Goal: Task Accomplishment & Management: Complete application form

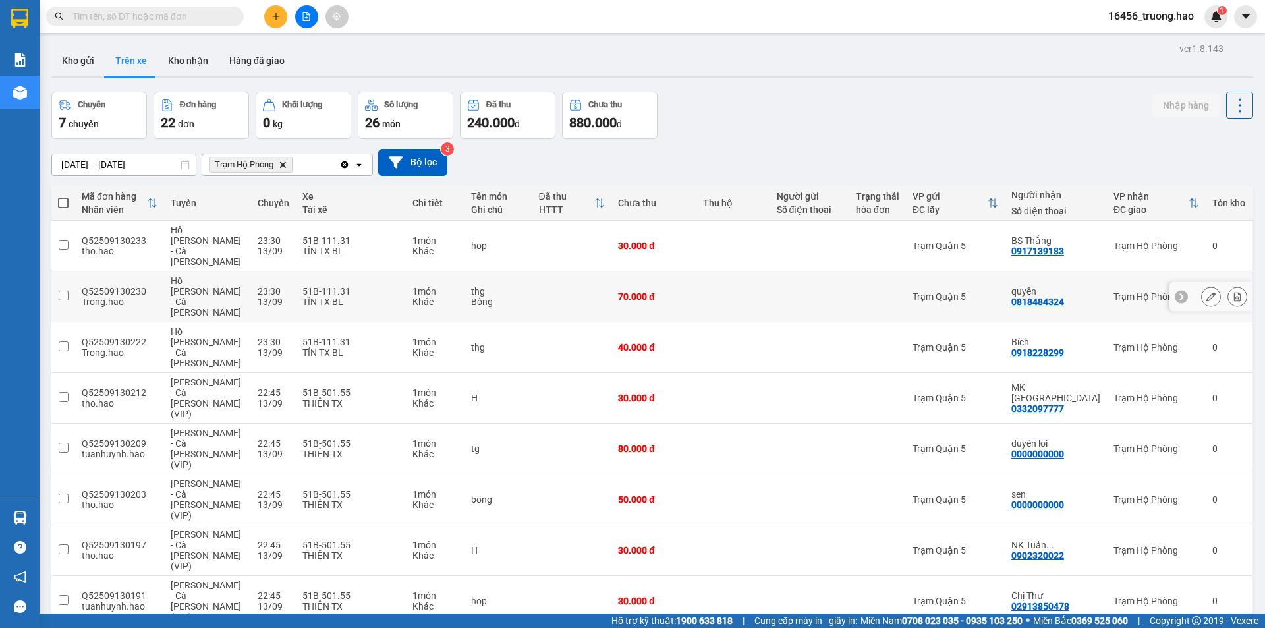
click at [708, 272] on td at bounding box center [733, 297] width 73 height 51
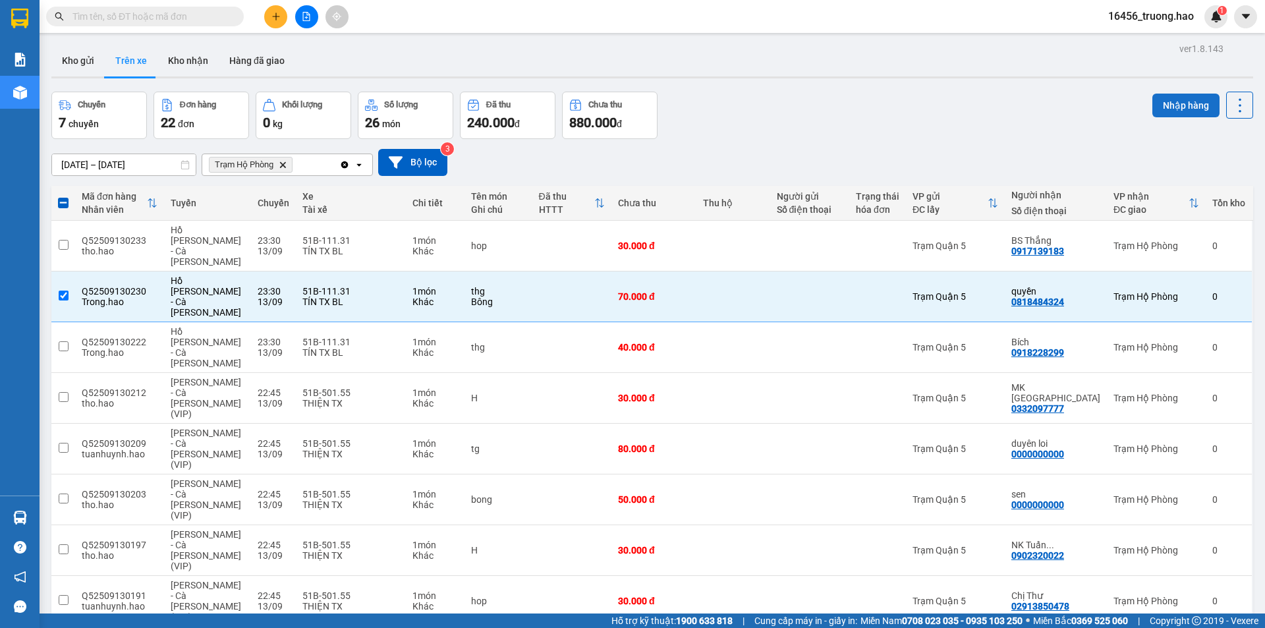
click at [1163, 101] on button "Nhập hàng" at bounding box center [1186, 106] width 67 height 24
checkbox input "false"
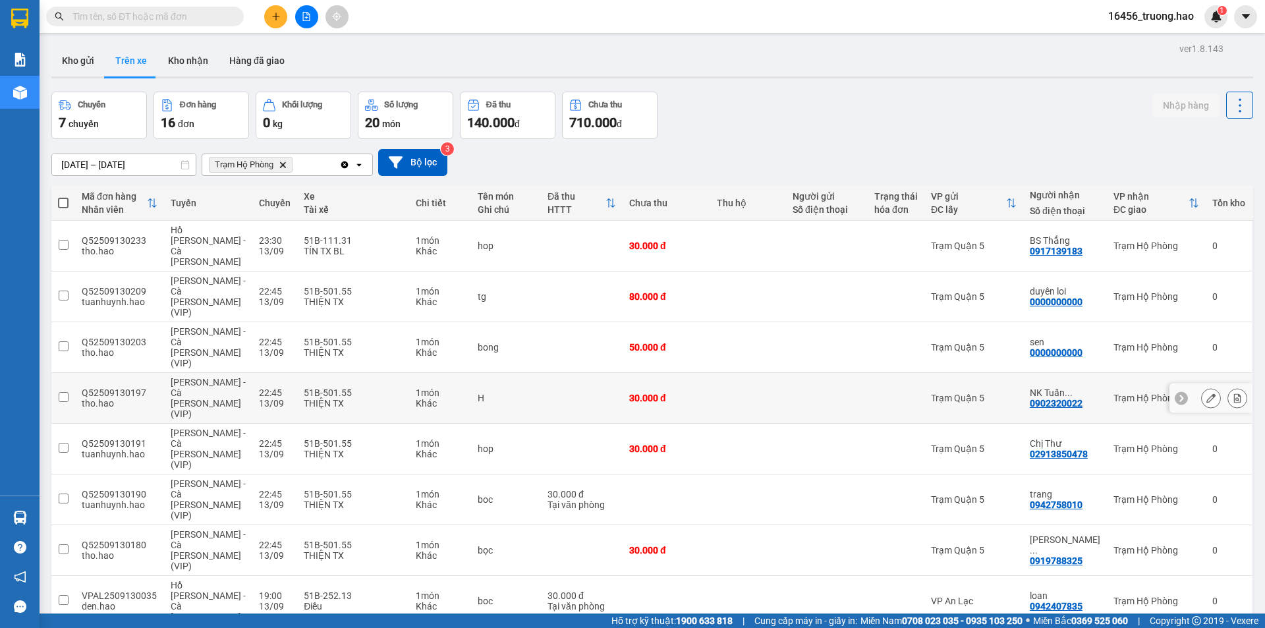
click at [949, 373] on td "Trạm Quận 5" at bounding box center [974, 398] width 99 height 51
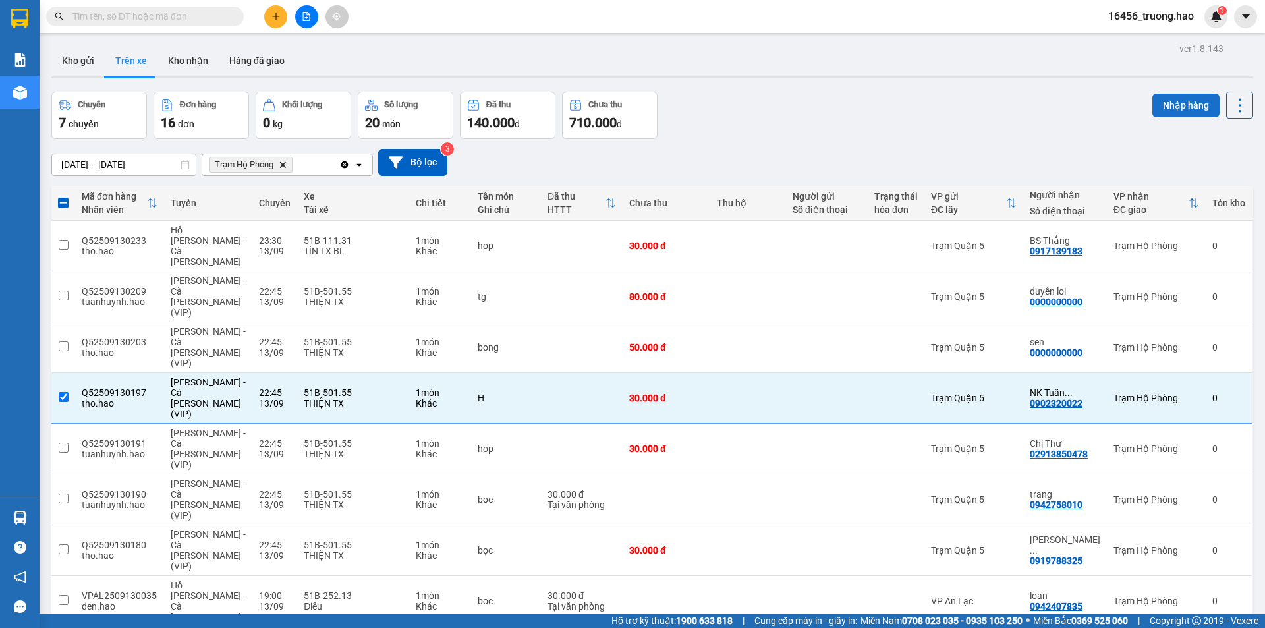
click at [1184, 96] on button "Nhập hàng" at bounding box center [1186, 106] width 67 height 24
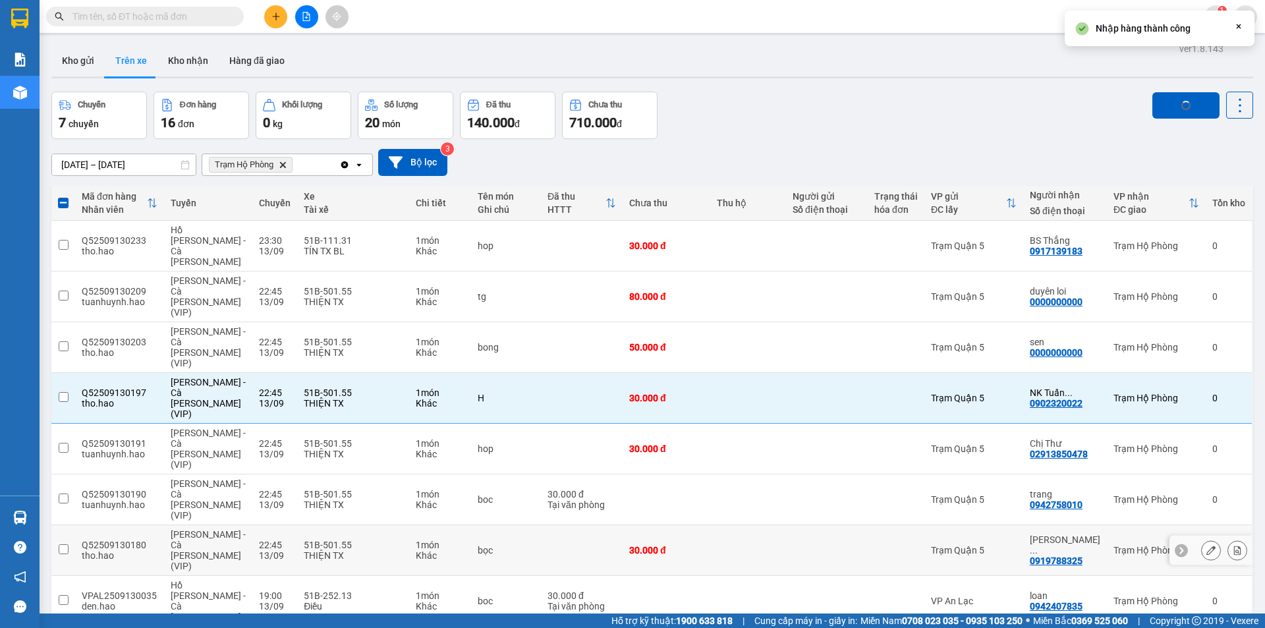
checkbox input "false"
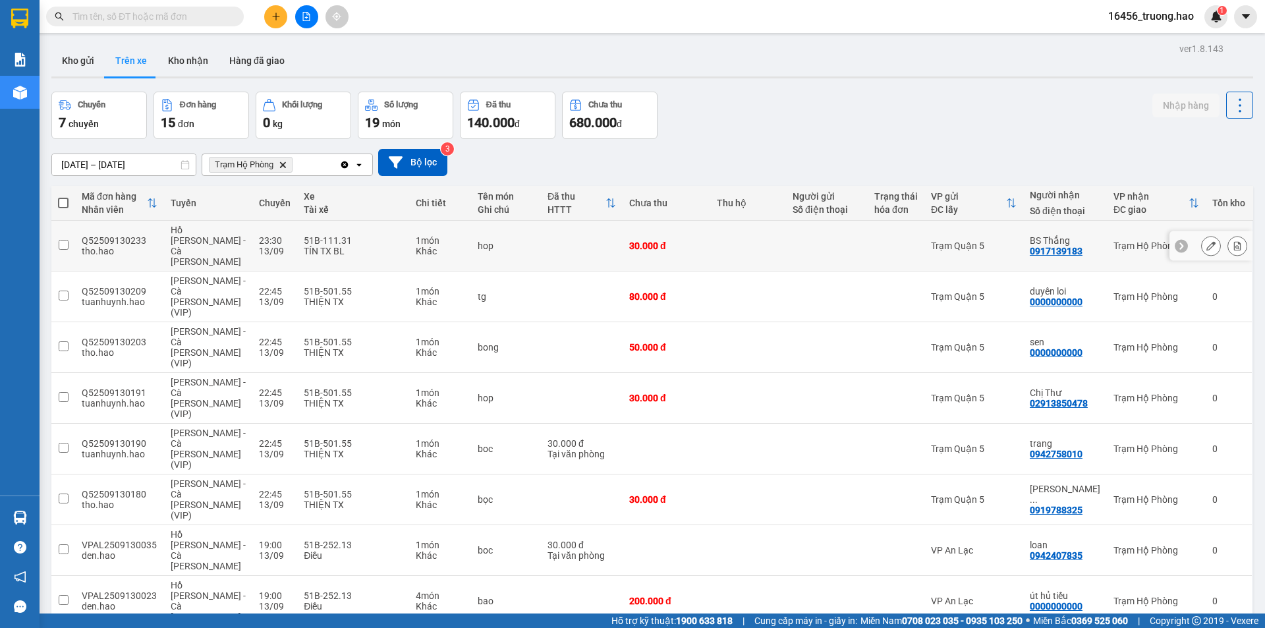
click at [925, 229] on td "Trạm Quận 5" at bounding box center [974, 246] width 99 height 51
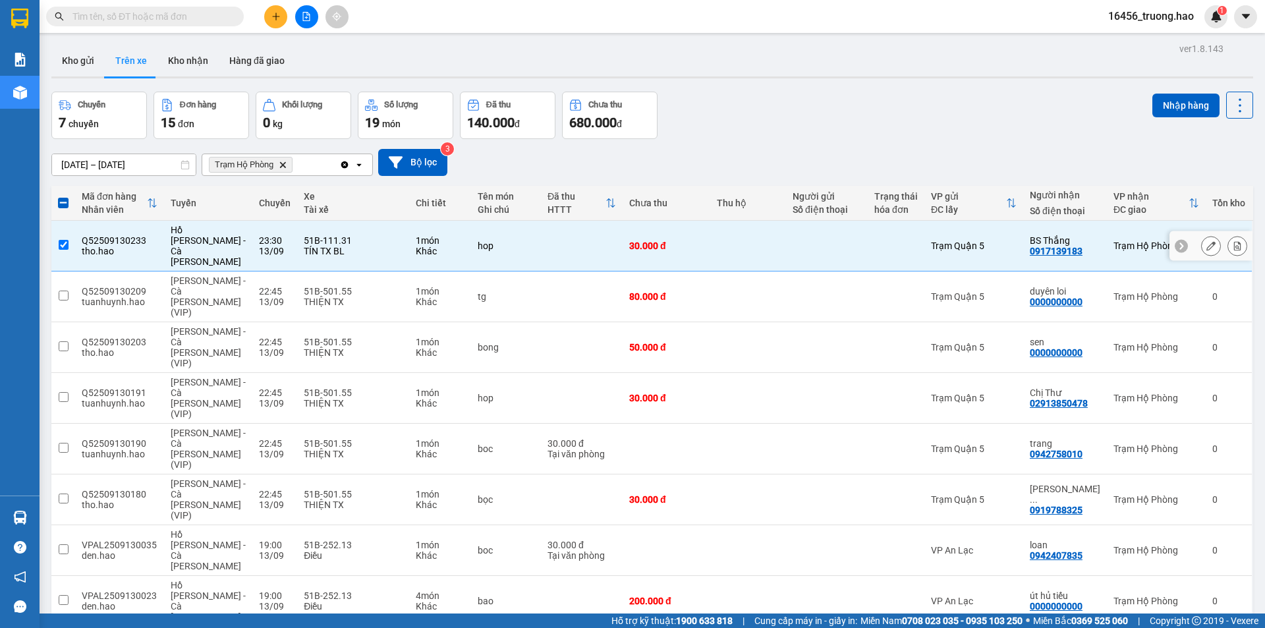
click at [995, 229] on td "Trạm Quận 5" at bounding box center [974, 246] width 99 height 51
checkbox input "false"
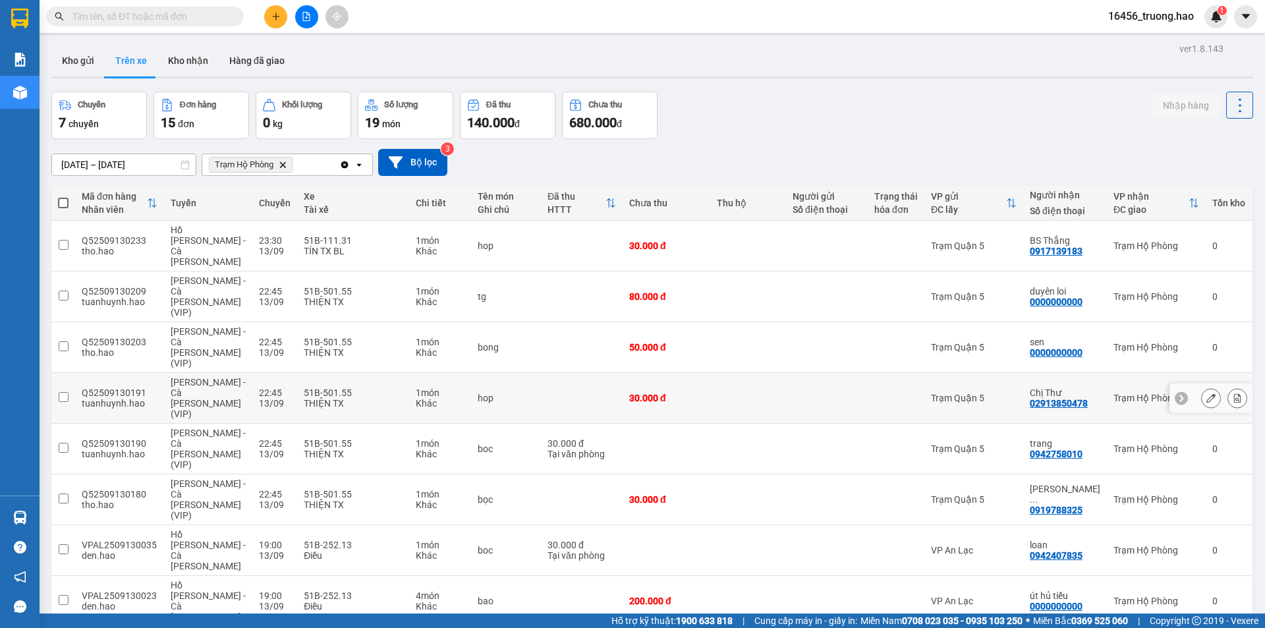
click at [980, 393] on div "Trạm Quận 5" at bounding box center [974, 398] width 86 height 11
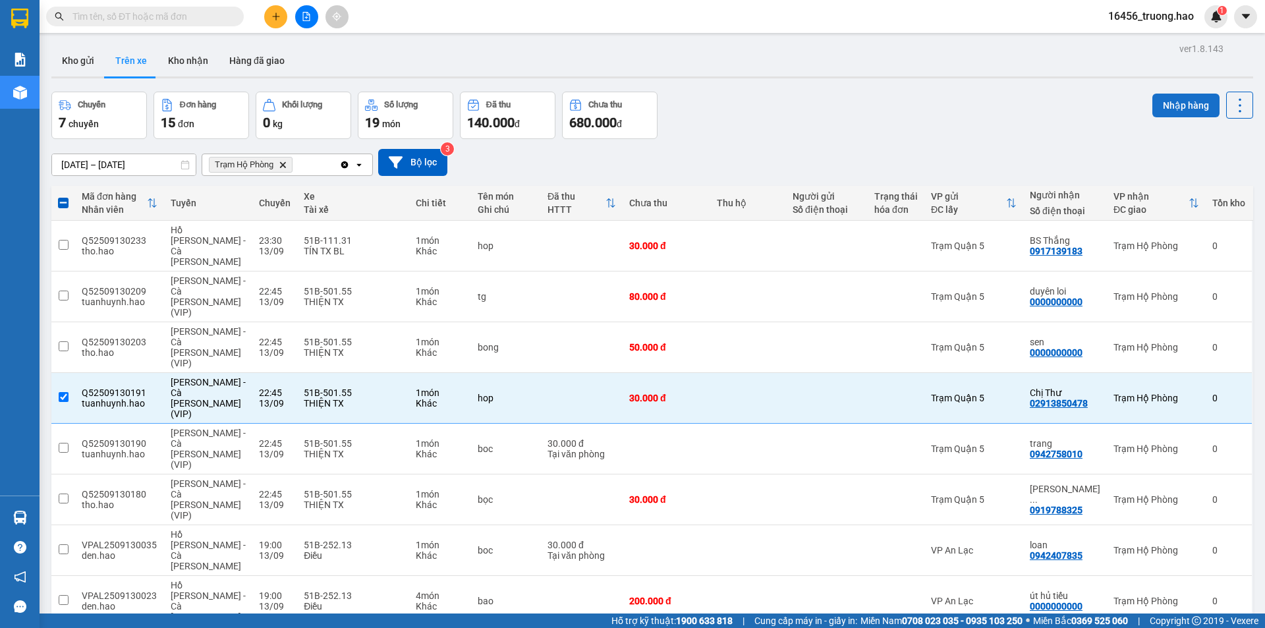
click at [1174, 97] on button "Nhập hàng" at bounding box center [1186, 106] width 67 height 24
checkbox input "false"
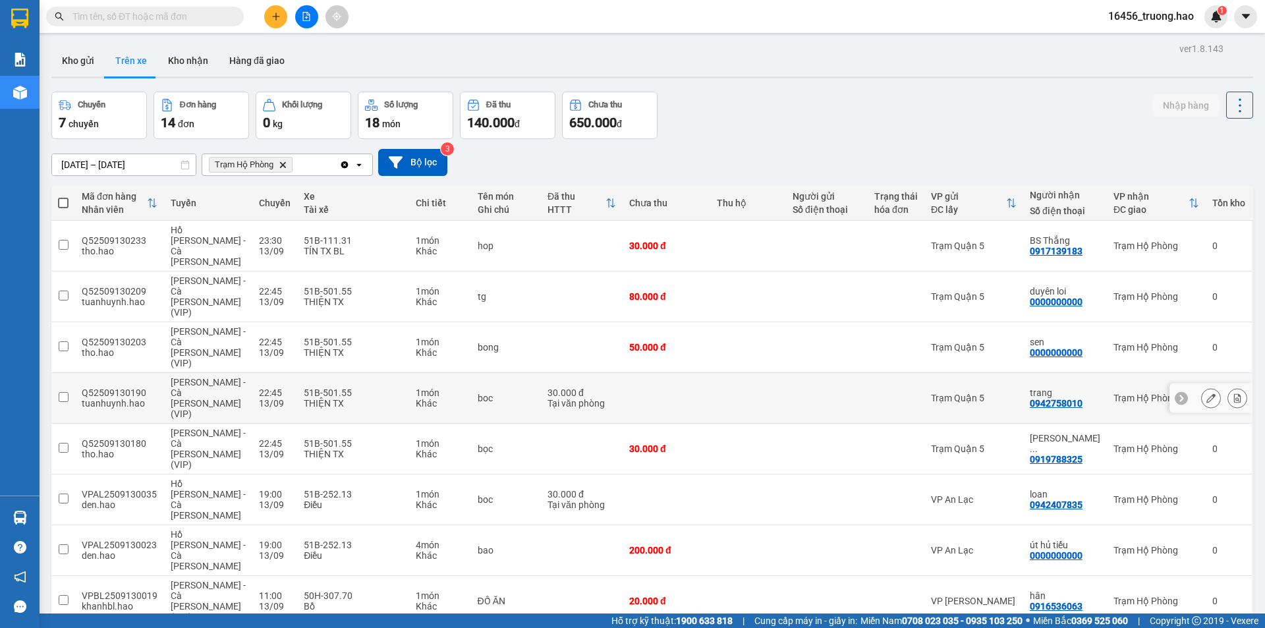
scroll to position [87, 0]
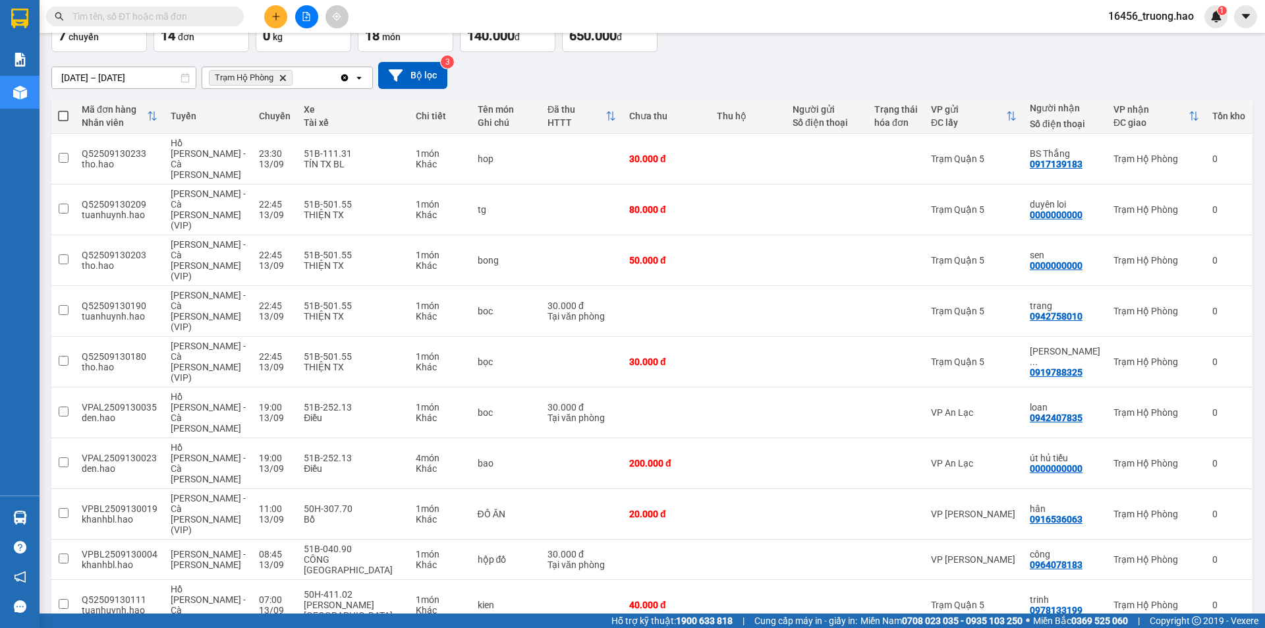
checkbox input "true"
click at [977, 554] on div "VP [PERSON_NAME]" at bounding box center [974, 559] width 86 height 11
checkbox input "true"
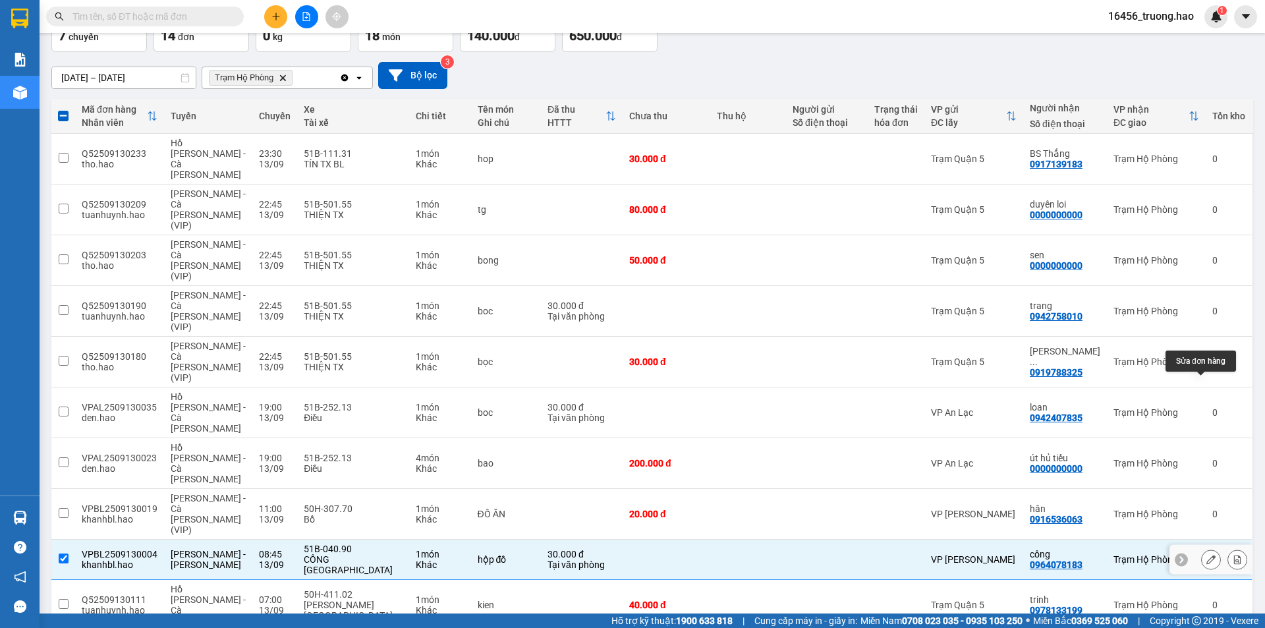
click at [1202, 548] on button at bounding box center [1211, 559] width 18 height 23
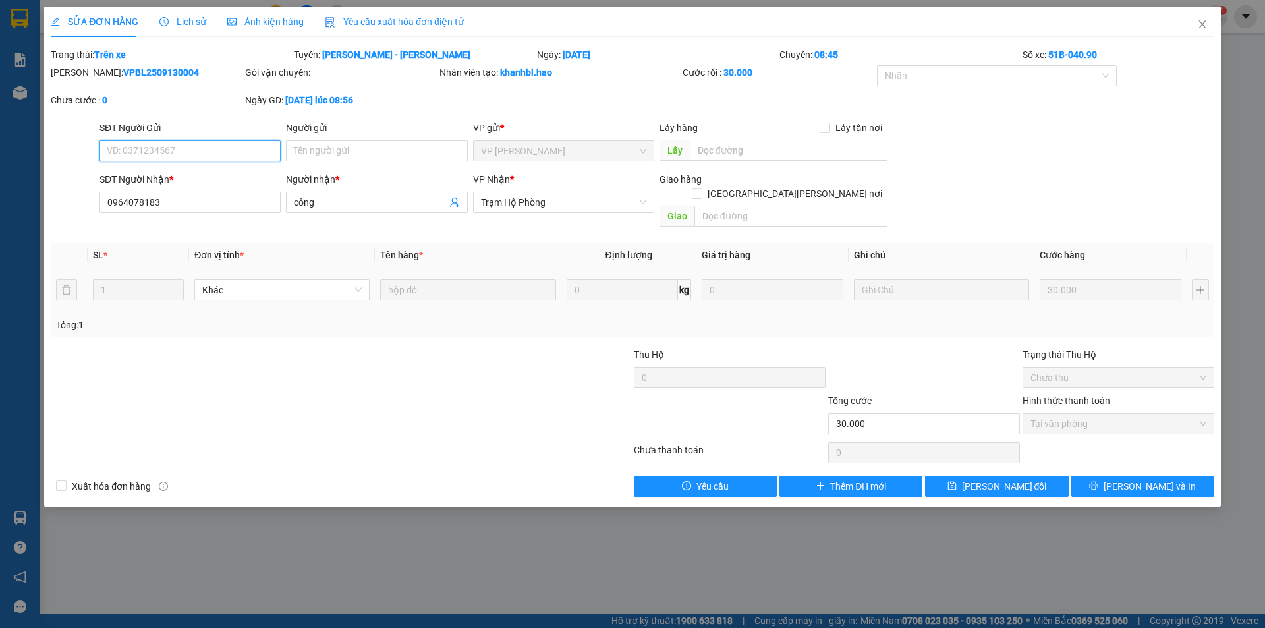
type input "0964078183"
type input "công"
type input "30.000"
click at [276, 26] on span "Ảnh kiện hàng" at bounding box center [265, 21] width 76 height 11
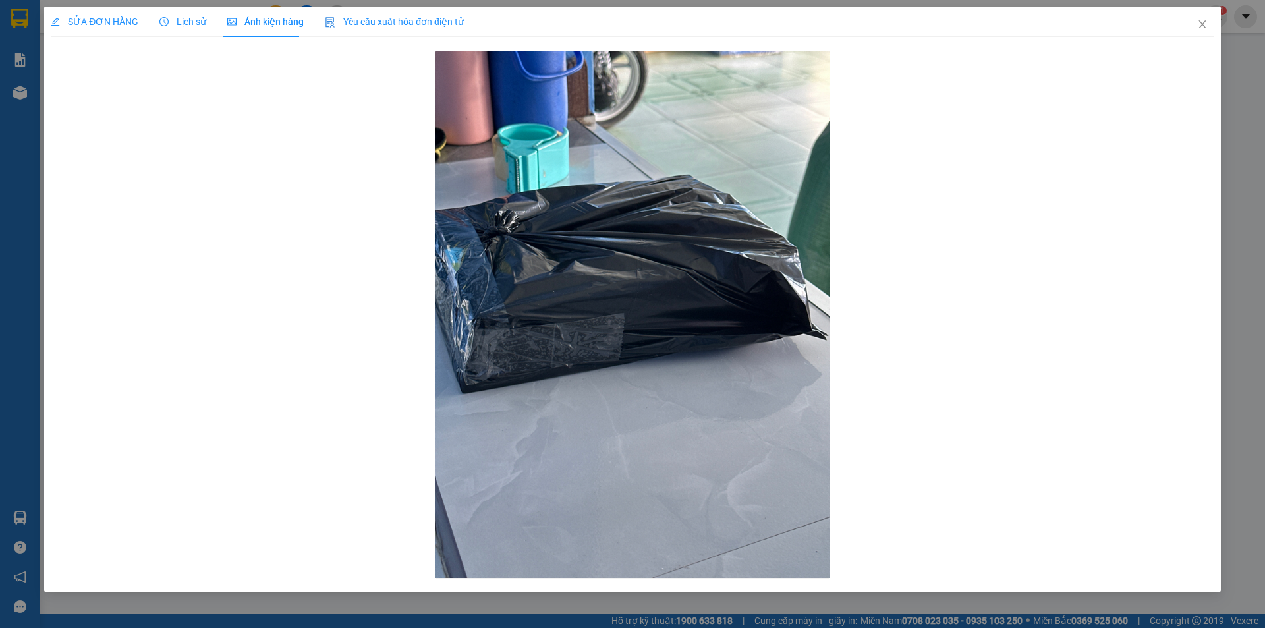
click at [187, 22] on span "Lịch sử" at bounding box center [182, 21] width 47 height 11
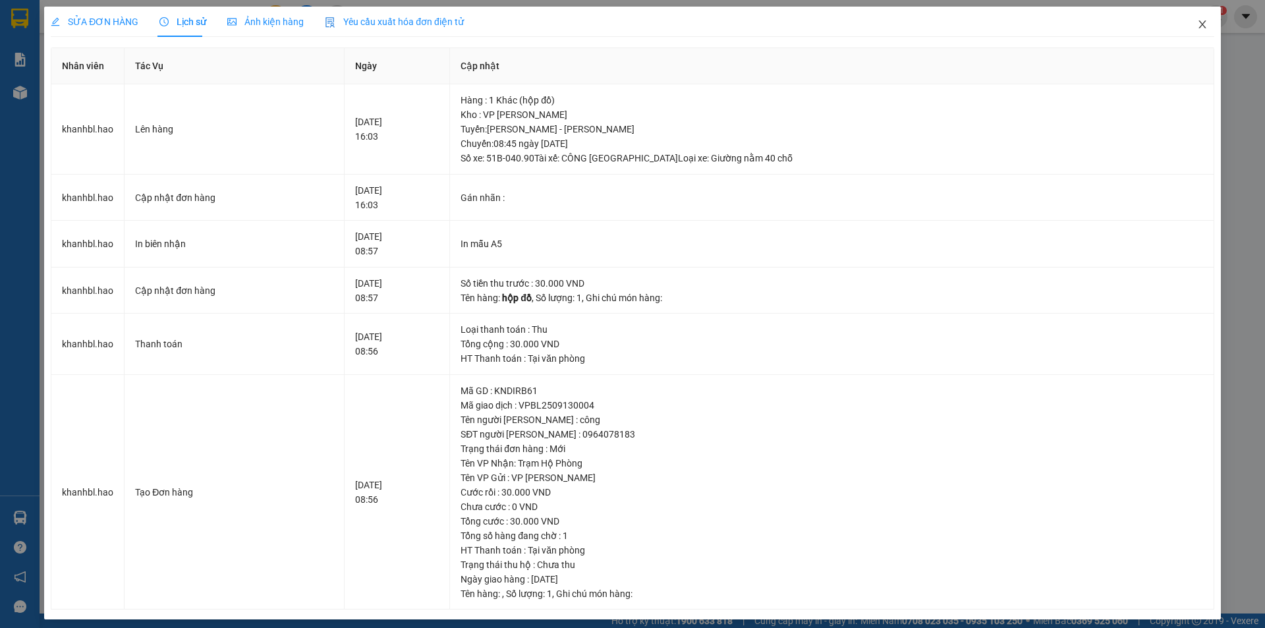
click at [1199, 24] on icon "close" at bounding box center [1202, 24] width 7 height 8
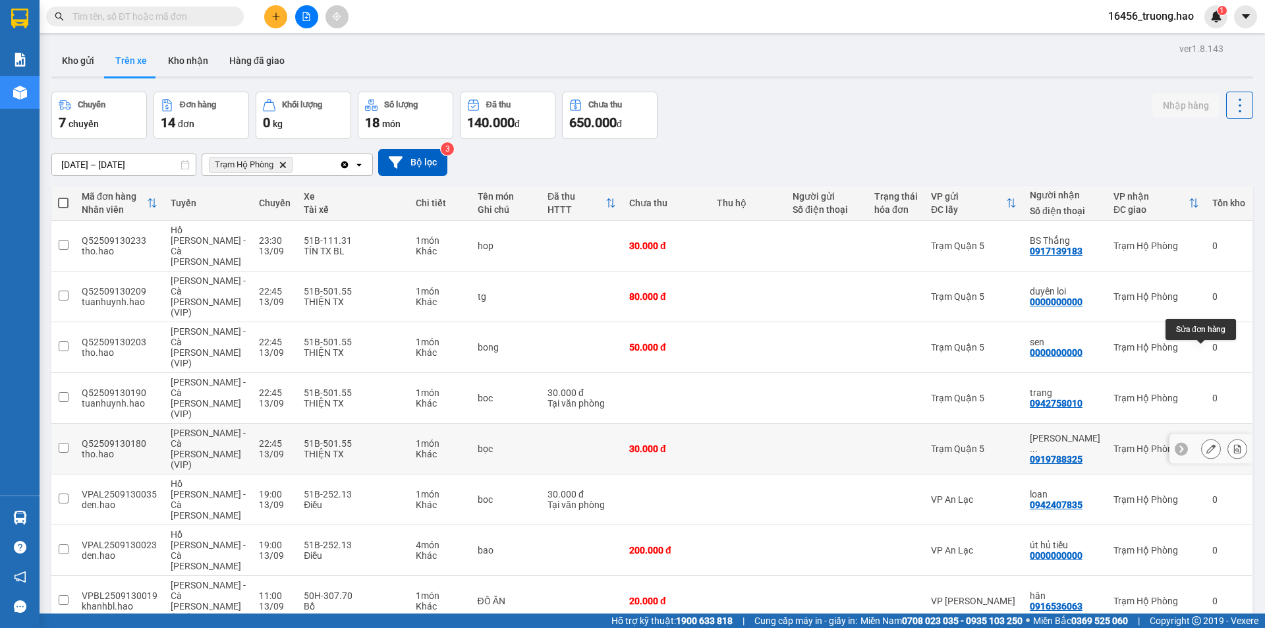
click at [1207, 444] on icon at bounding box center [1211, 448] width 9 height 9
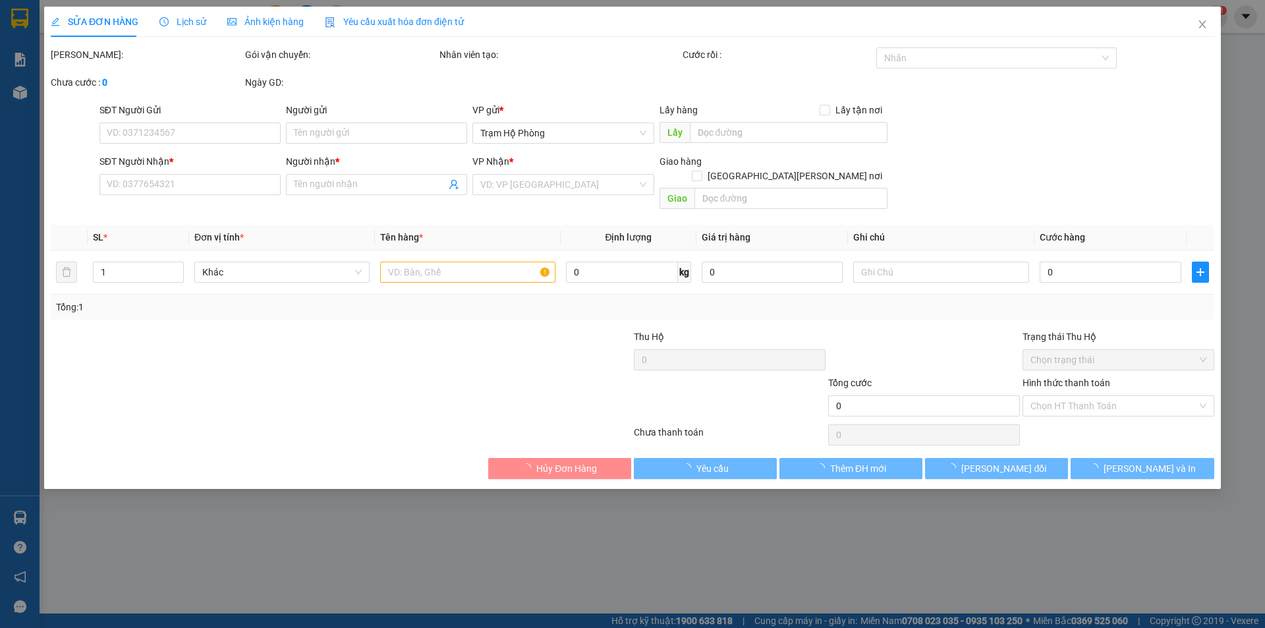
type input "0919788325"
type input "[PERSON_NAME] [PERSON_NAME]"
type input "30.000"
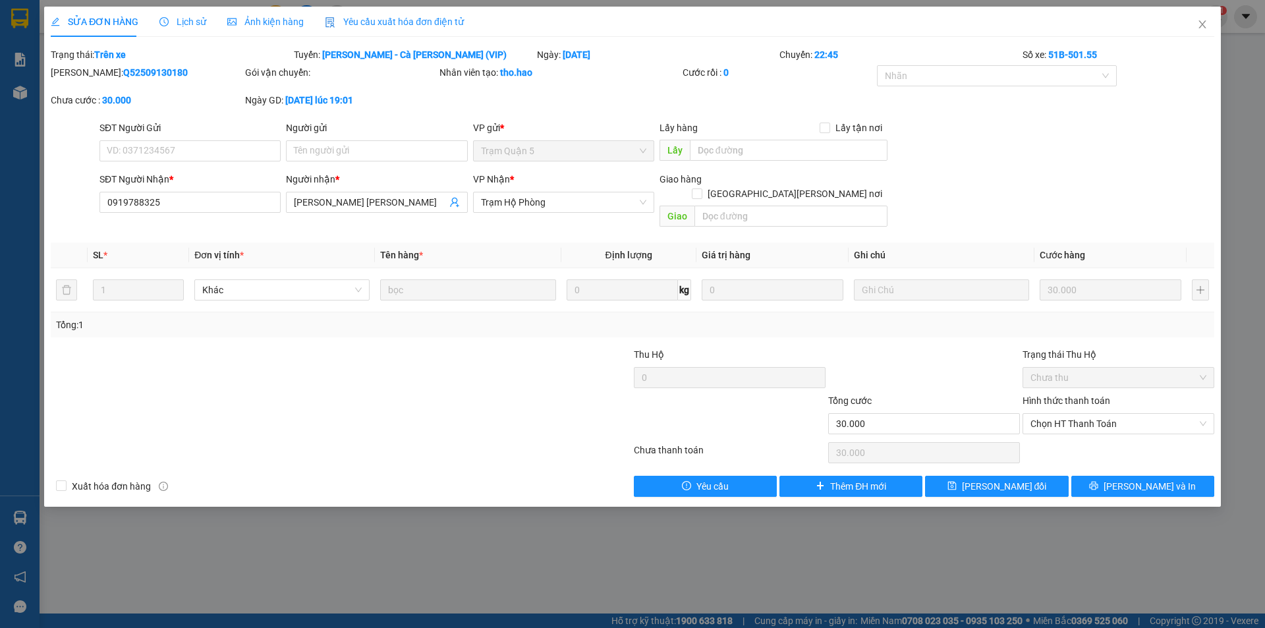
click at [264, 20] on span "Ảnh kiện hàng" at bounding box center [265, 21] width 76 height 11
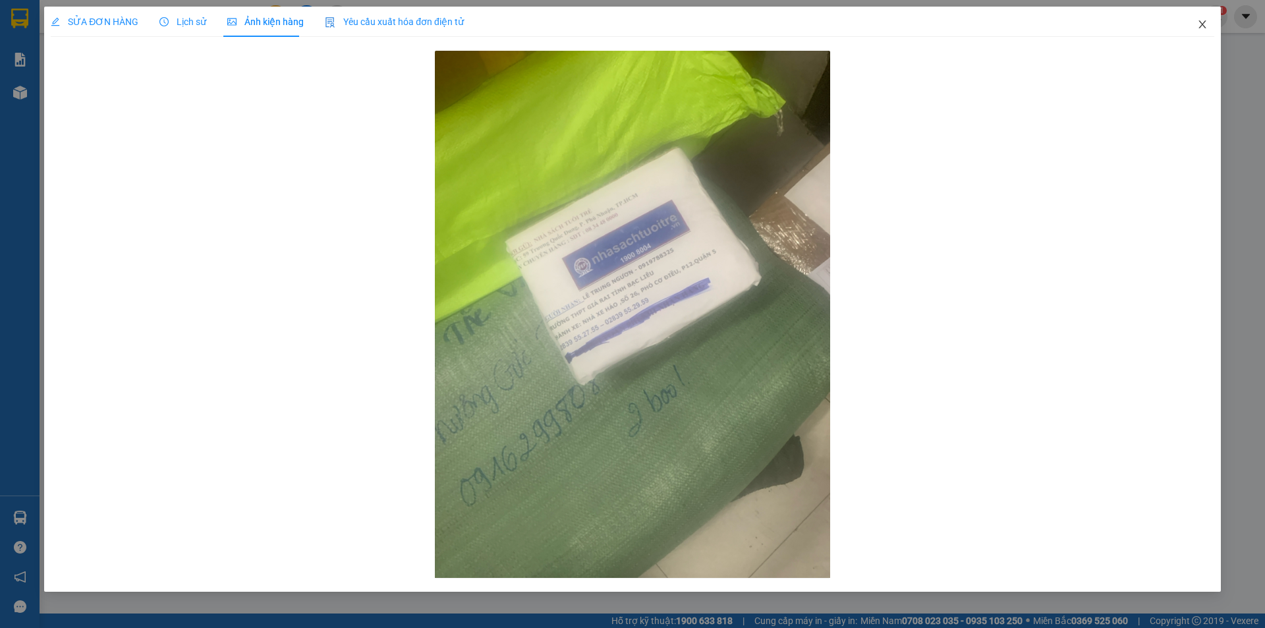
click at [1204, 22] on icon "close" at bounding box center [1202, 24] width 11 height 11
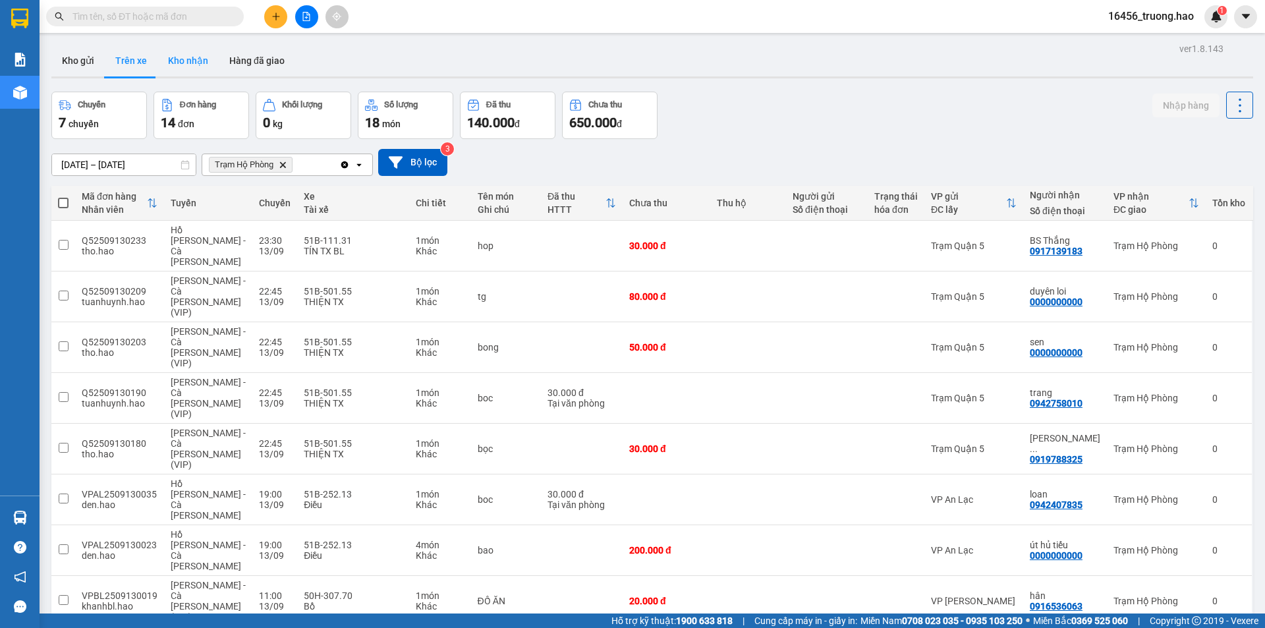
click at [177, 63] on button "Kho nhận" at bounding box center [188, 61] width 61 height 32
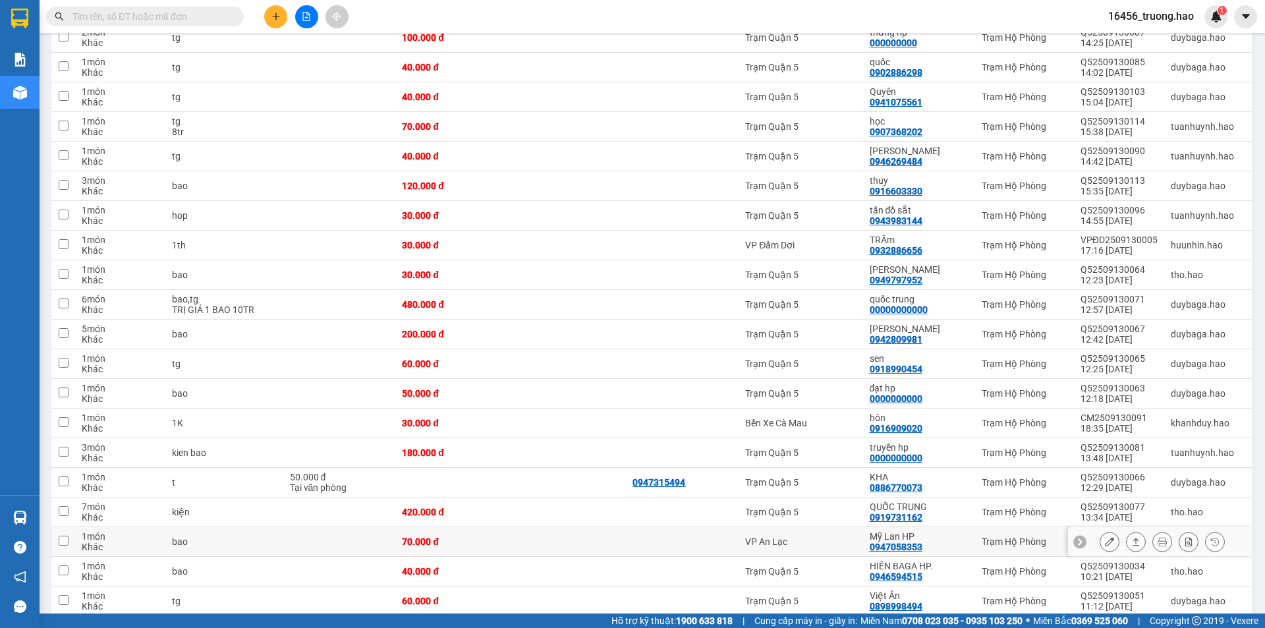
scroll to position [1845, 0]
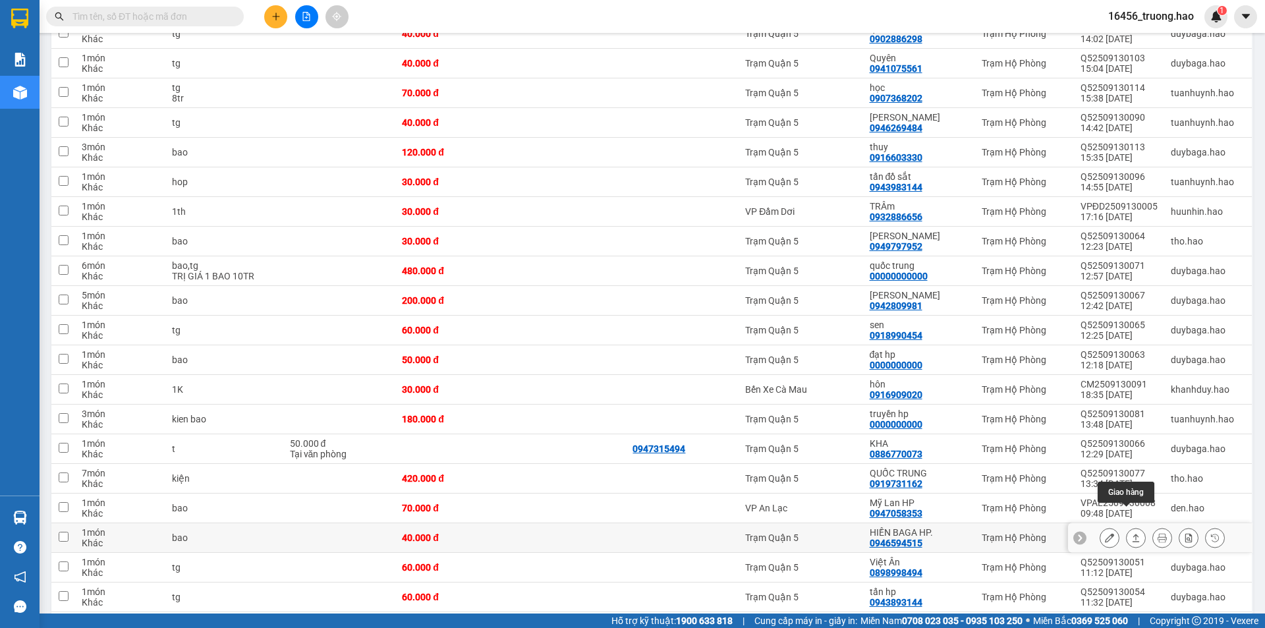
click at [1132, 533] on icon at bounding box center [1136, 537] width 9 height 9
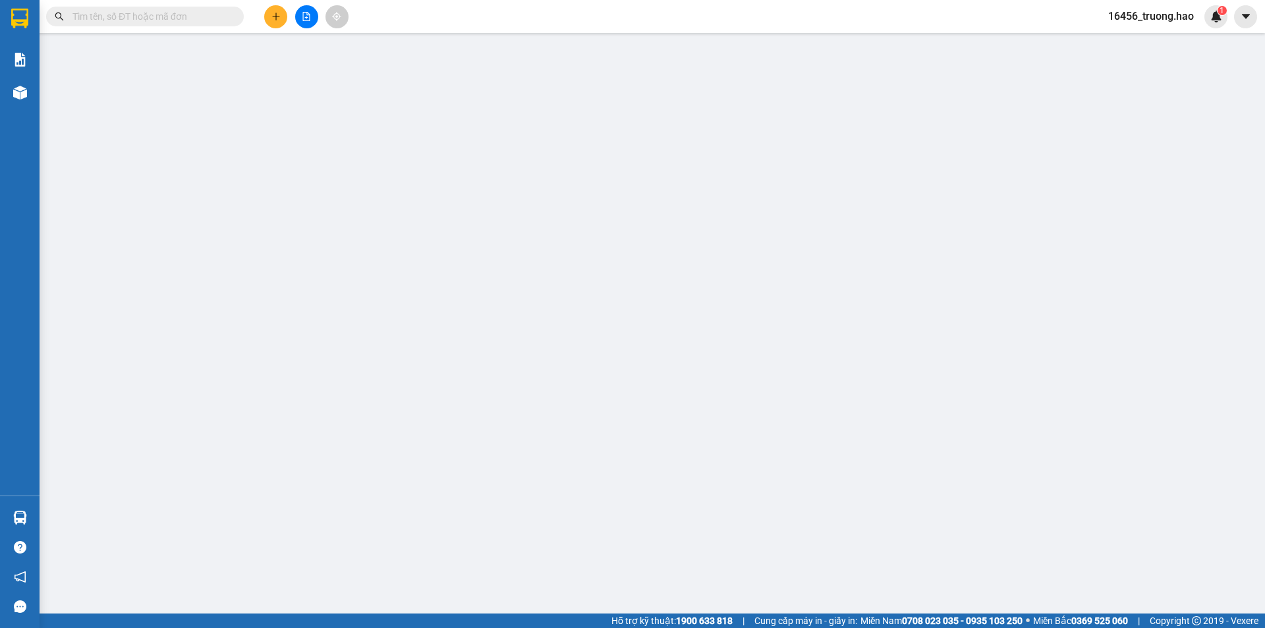
type input "0946594515"
type input "HIỀN BAGA HP."
type input "40.000"
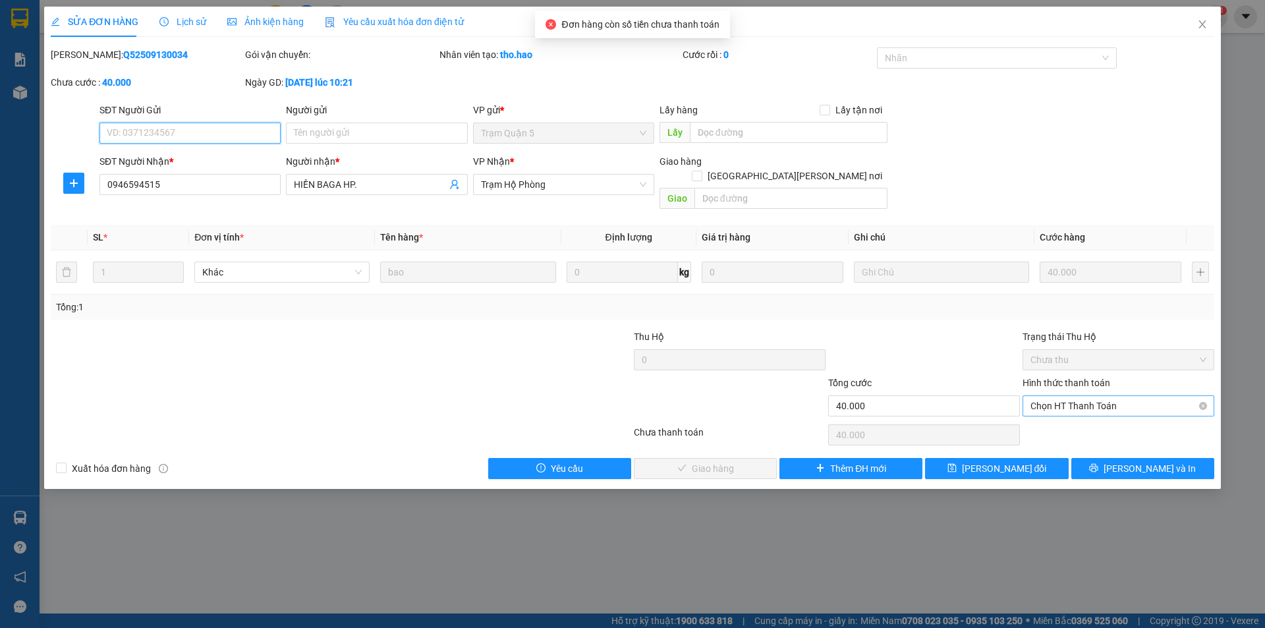
click at [1095, 396] on span "Chọn HT Thanh Toán" at bounding box center [1119, 406] width 176 height 20
click at [1083, 412] on div "Tại văn phòng" at bounding box center [1119, 418] width 176 height 14
type input "0"
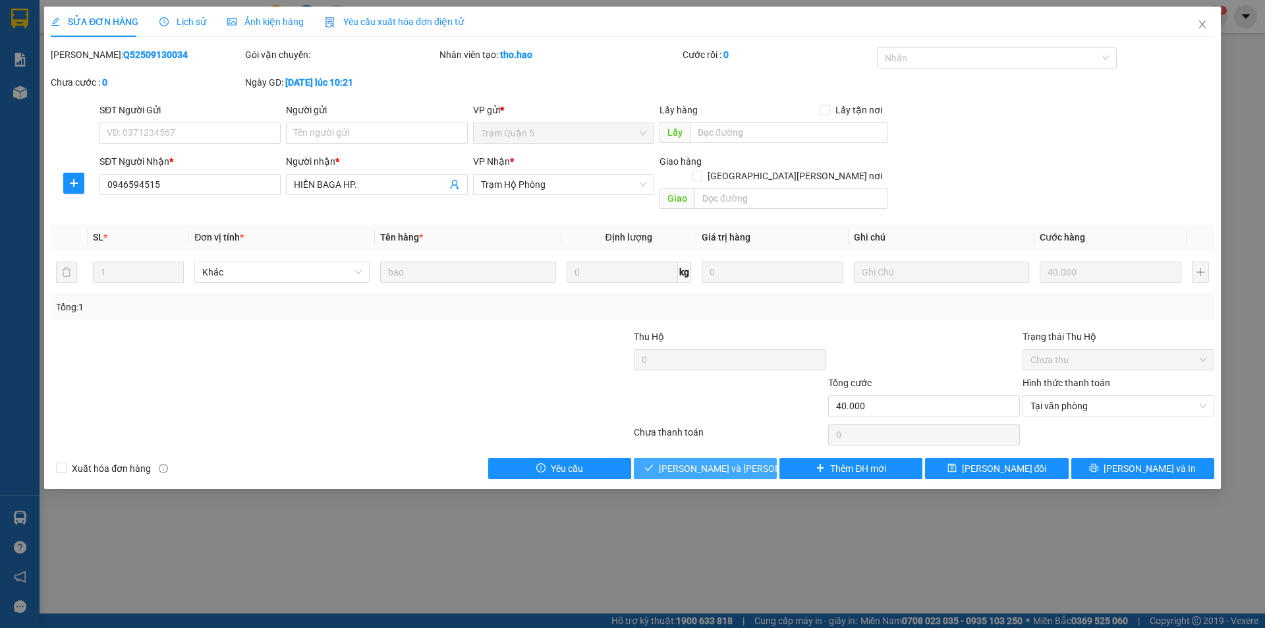
click at [733, 461] on span "[PERSON_NAME] và [PERSON_NAME] hàng" at bounding box center [748, 468] width 178 height 14
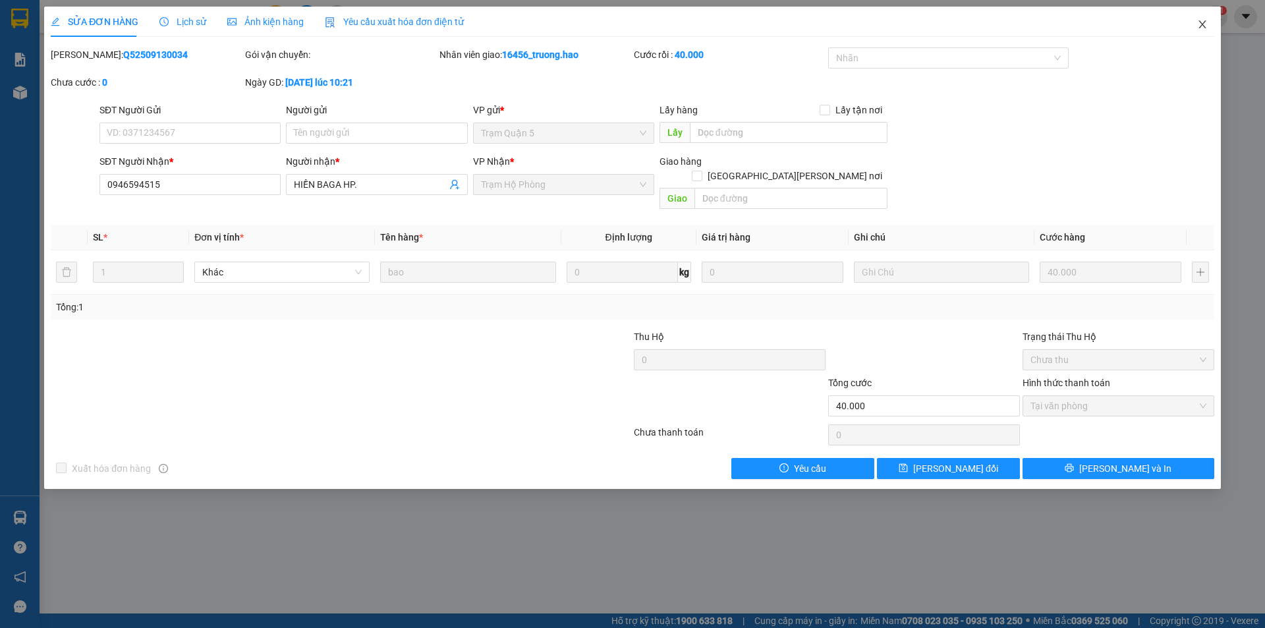
click at [1200, 20] on icon "close" at bounding box center [1202, 24] width 11 height 11
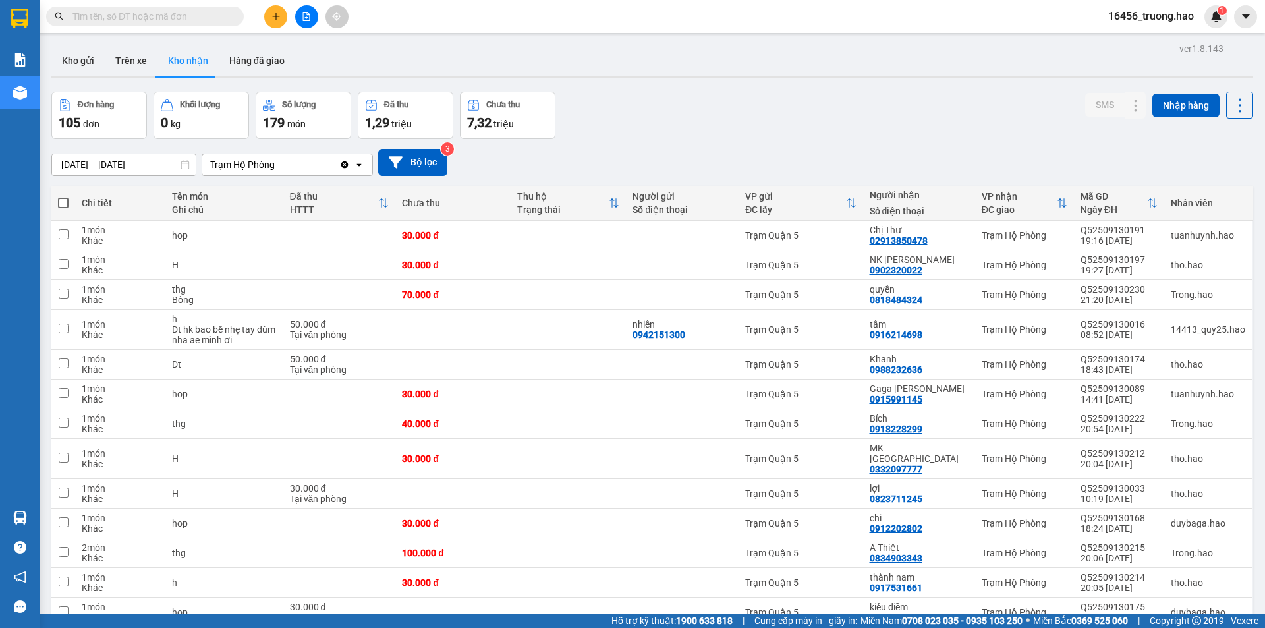
click at [274, 168] on div "Trạm Hộ Phòng" at bounding box center [242, 164] width 65 height 13
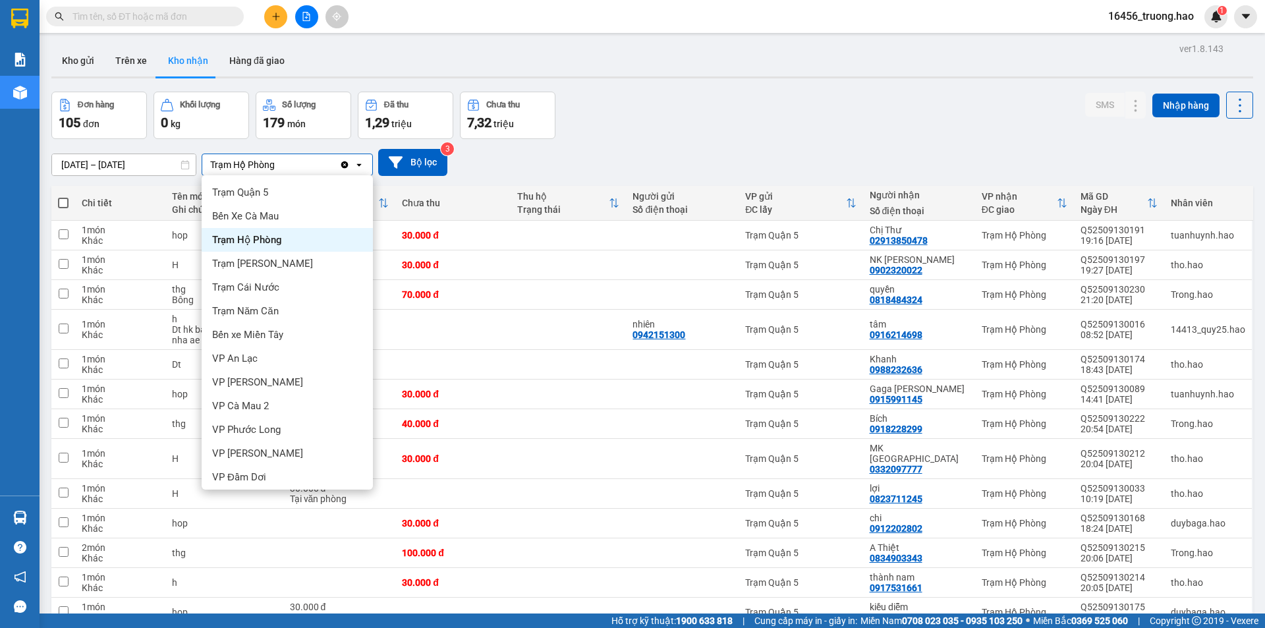
click at [276, 238] on span "Trạm Hộ Phòng" at bounding box center [247, 239] width 70 height 13
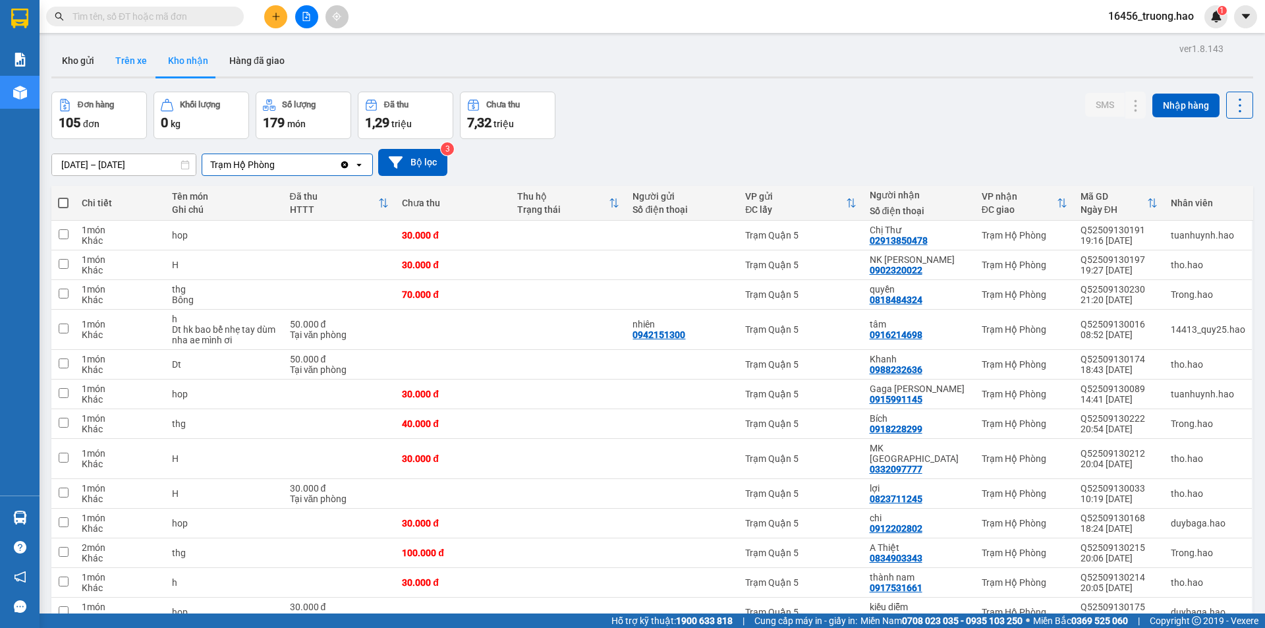
click at [142, 58] on button "Trên xe" at bounding box center [131, 61] width 53 height 32
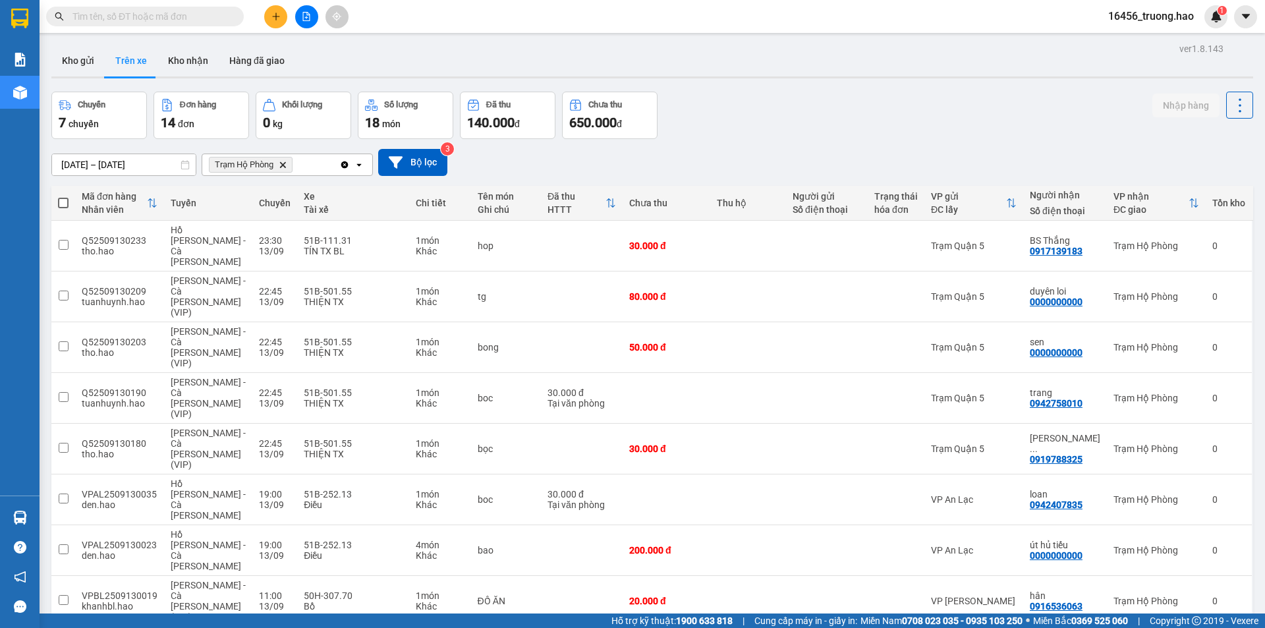
click at [180, 14] on input "text" at bounding box center [150, 16] width 156 height 14
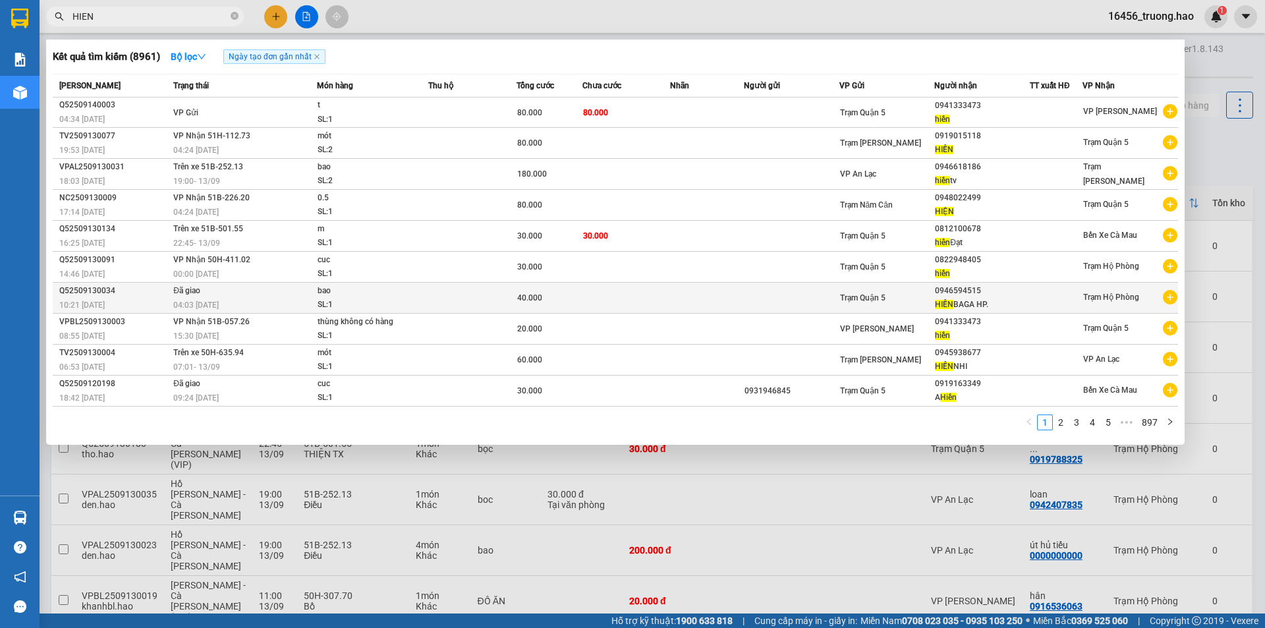
type input "HIEN"
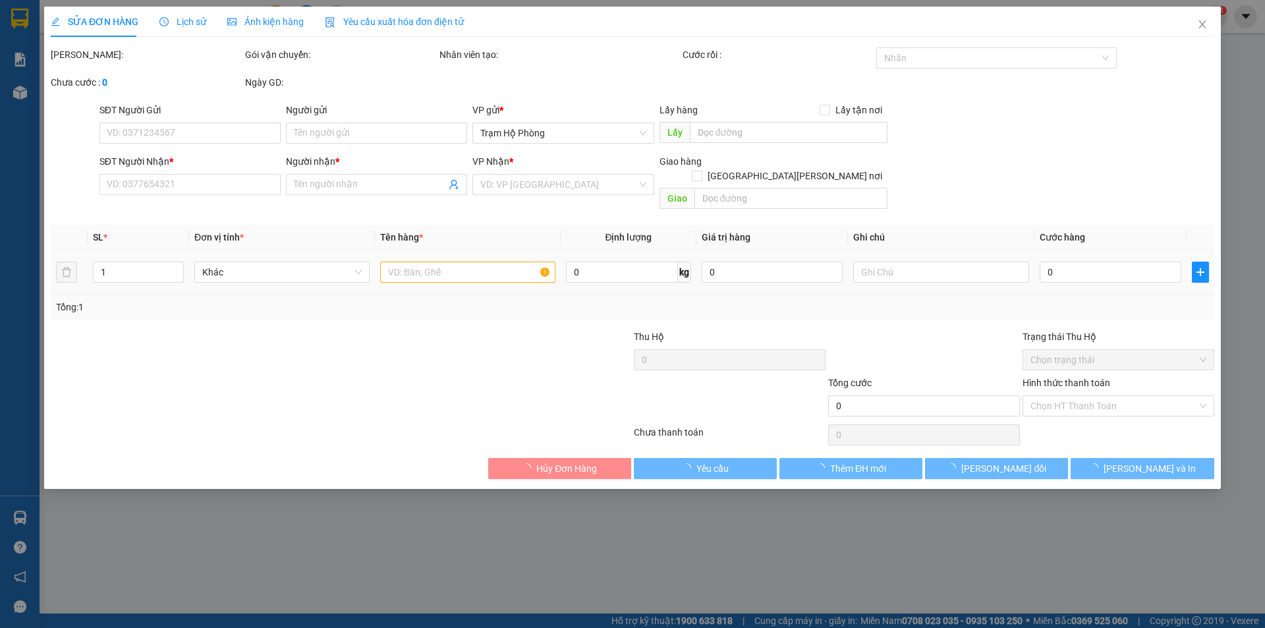
type input "0946594515"
type input "HIỀN BAGA HP."
type input "40.000"
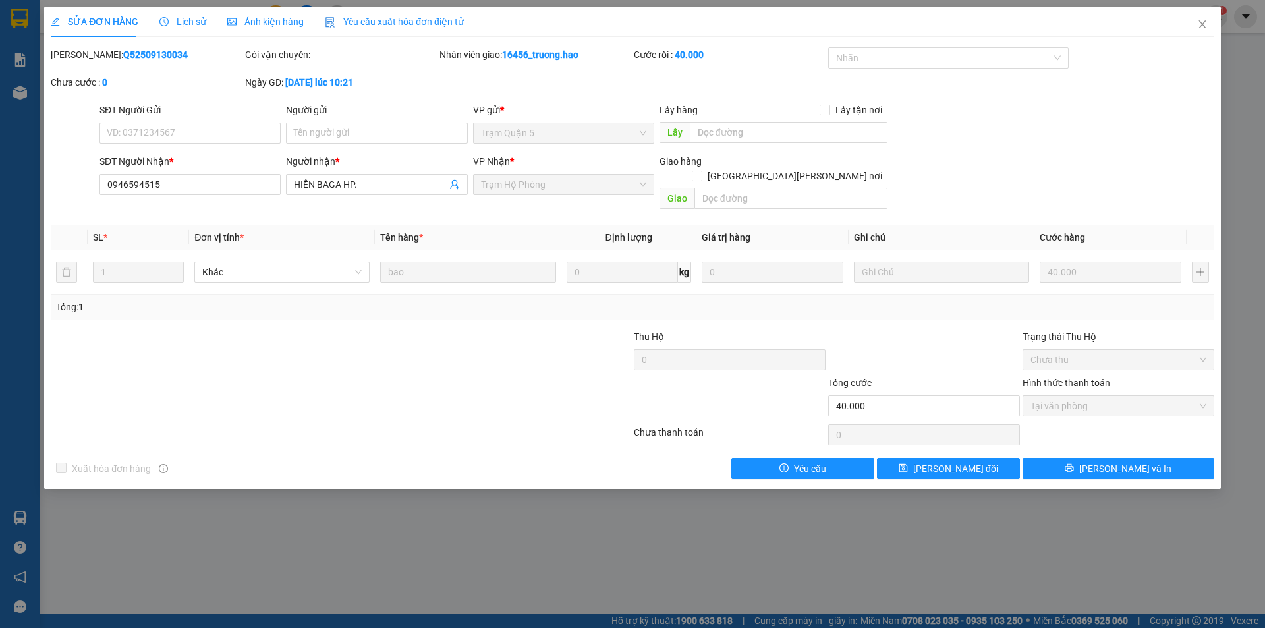
click at [245, 18] on span "Ảnh kiện hàng" at bounding box center [265, 21] width 76 height 11
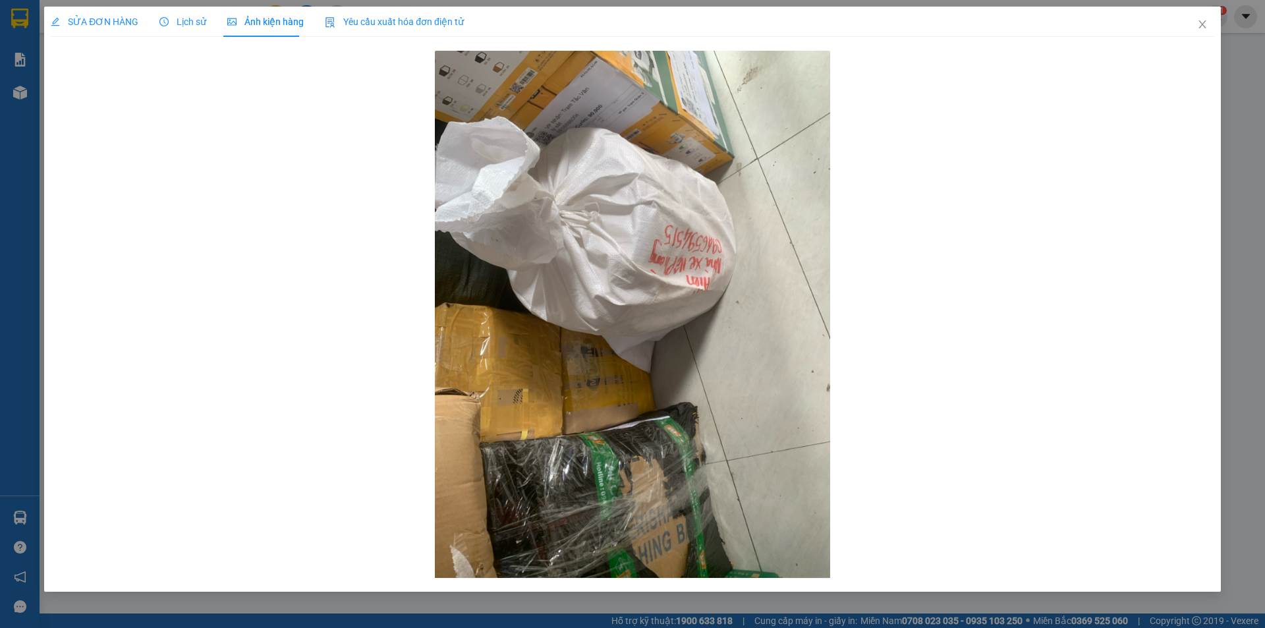
click at [185, 23] on span "Lịch sử" at bounding box center [182, 21] width 47 height 11
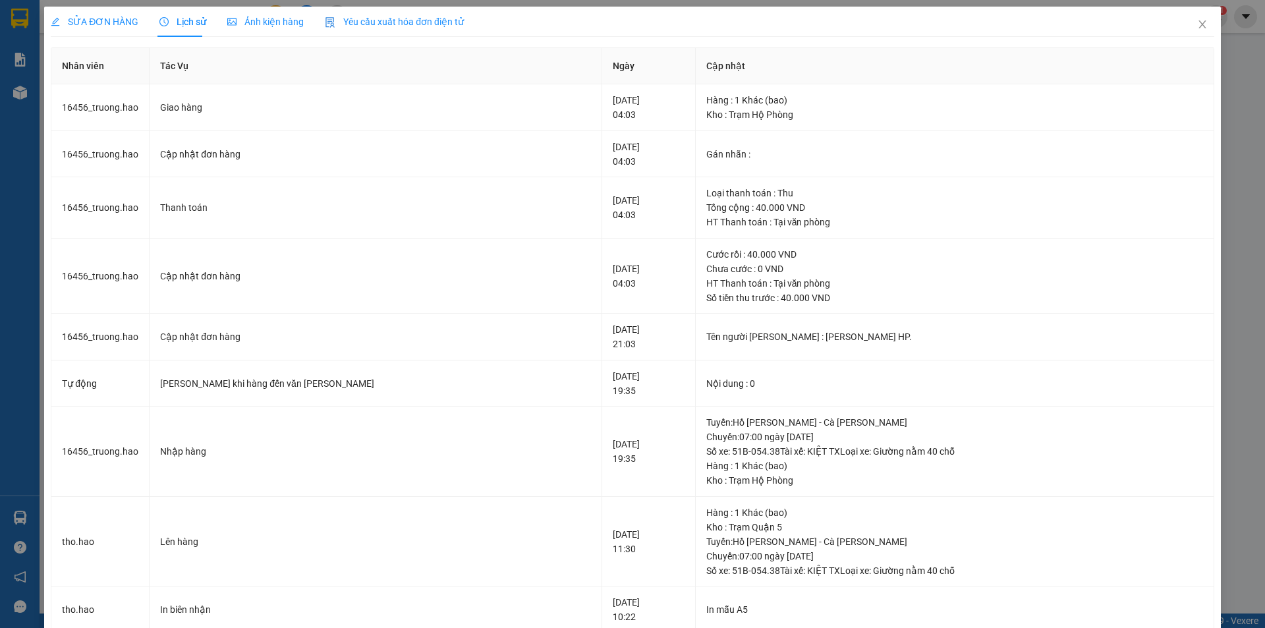
click at [258, 10] on div "Ảnh kiện hàng" at bounding box center [265, 22] width 76 height 30
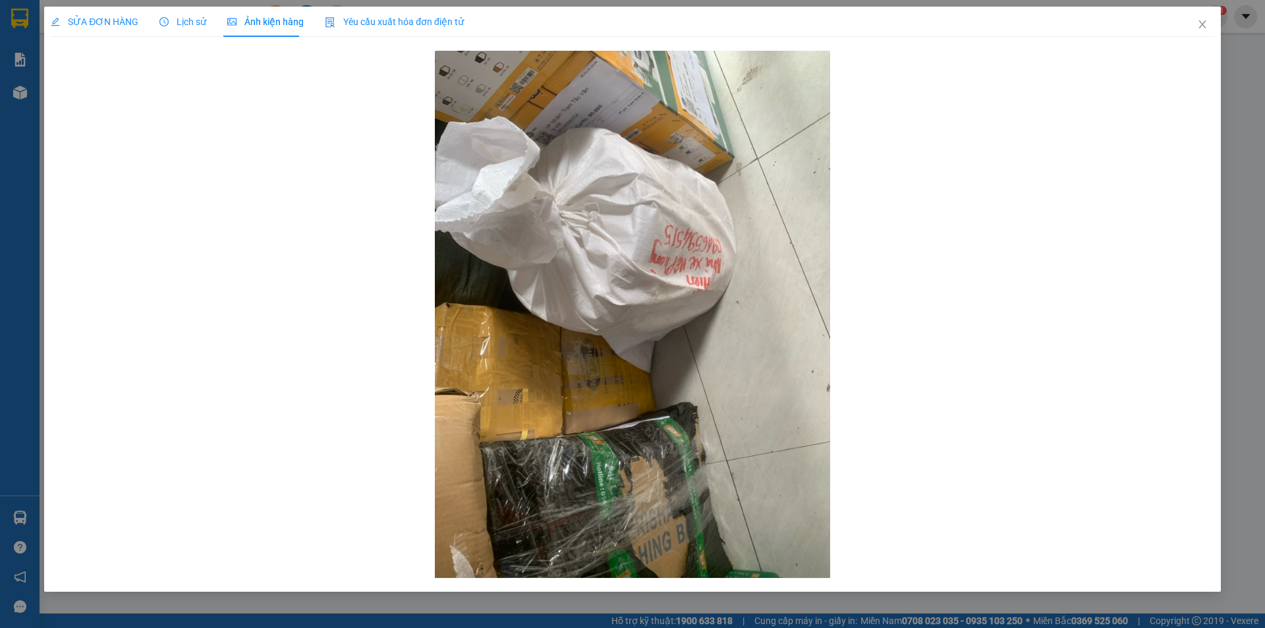
click at [88, 18] on span "SỬA ĐƠN HÀNG" at bounding box center [95, 21] width 88 height 11
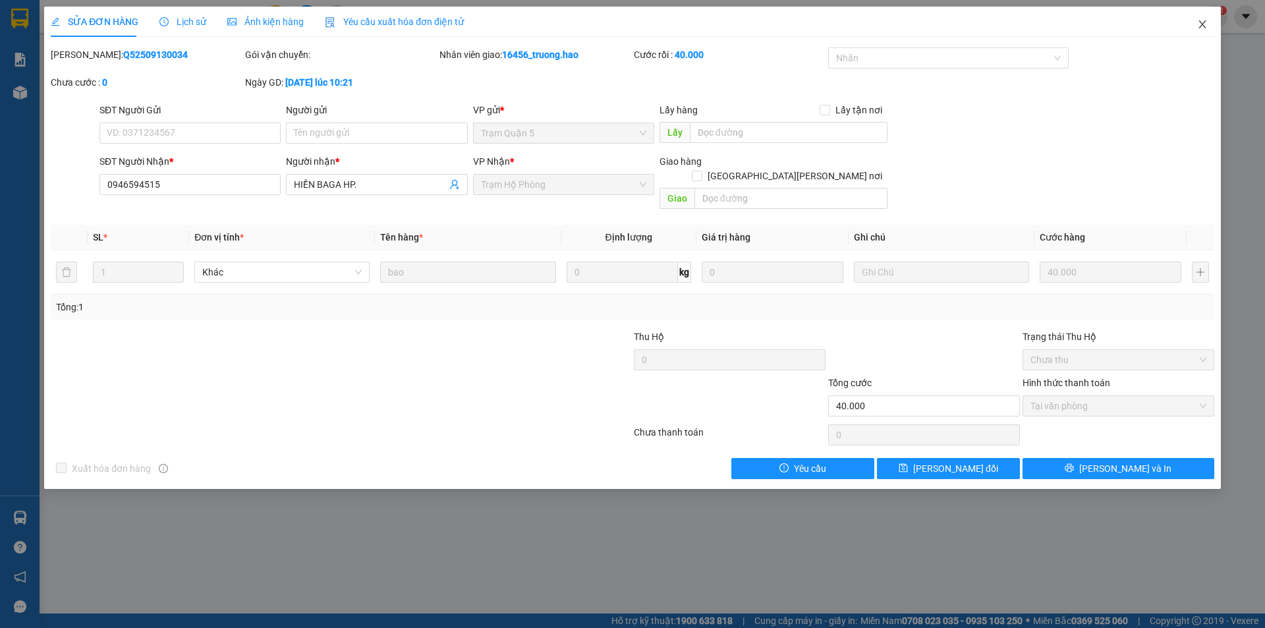
click at [1203, 22] on icon "close" at bounding box center [1202, 24] width 11 height 11
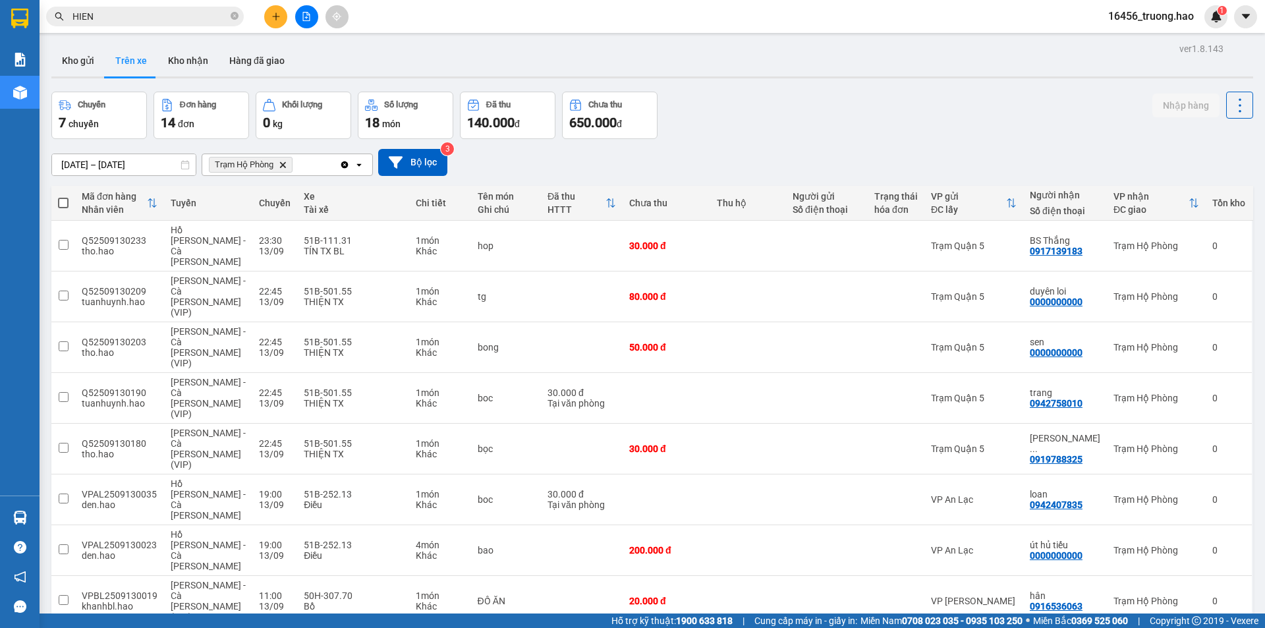
click at [150, 9] on span "HIEN" at bounding box center [145, 17] width 198 height 20
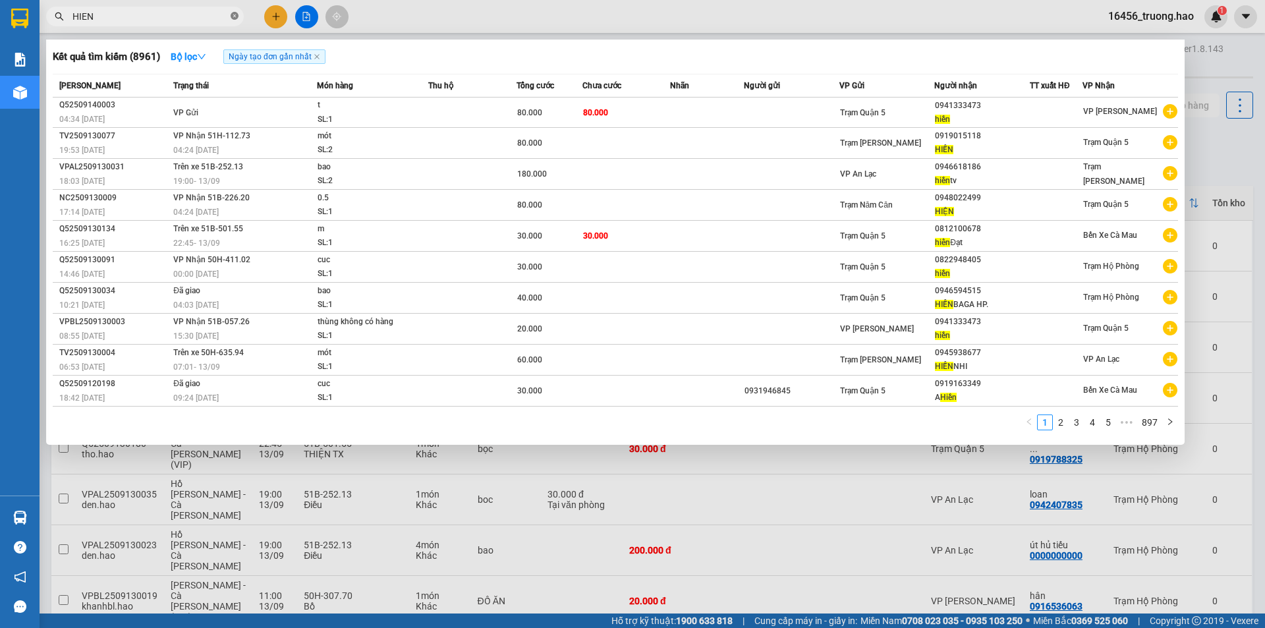
click at [234, 18] on icon "close-circle" at bounding box center [235, 16] width 8 height 8
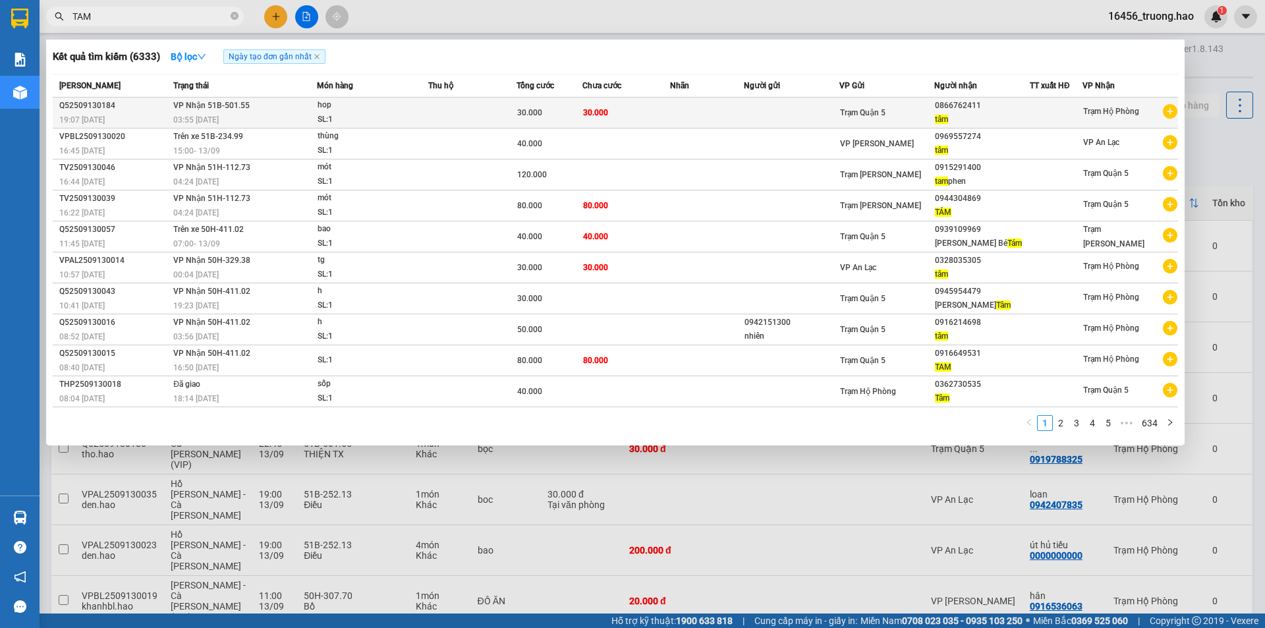
type input "TAM"
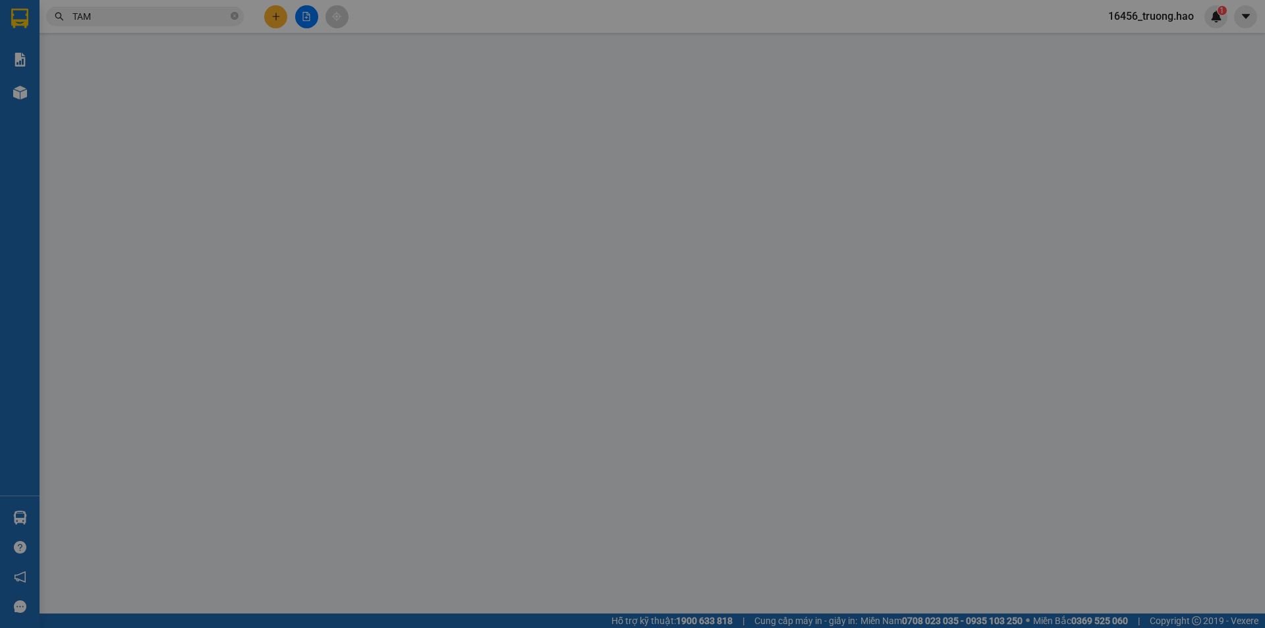
type input "0866762411"
type input "tâm"
type input "30.000"
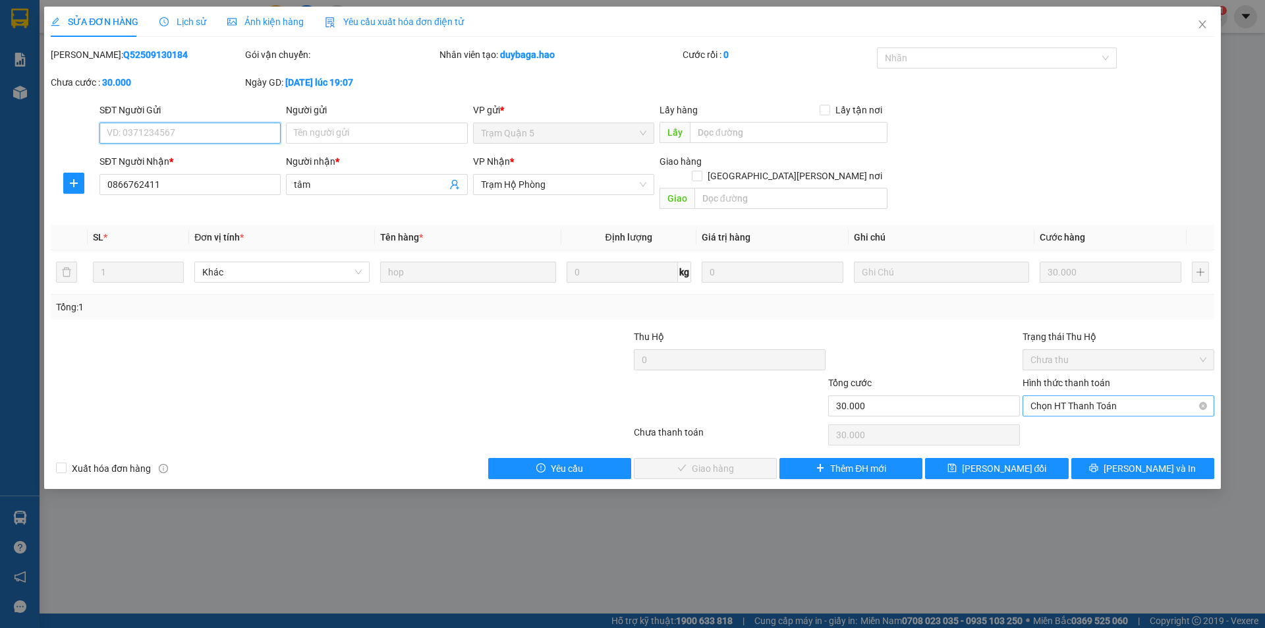
drag, startPoint x: 1041, startPoint y: 390, endPoint x: 1045, endPoint y: 401, distance: 11.0
click at [1043, 397] on span "Chọn HT Thanh Toán" at bounding box center [1119, 406] width 176 height 20
click at [1053, 417] on div "Tại văn phòng" at bounding box center [1119, 418] width 176 height 14
type input "0"
click at [691, 461] on span "[PERSON_NAME] và [PERSON_NAME] hàng" at bounding box center [748, 468] width 178 height 14
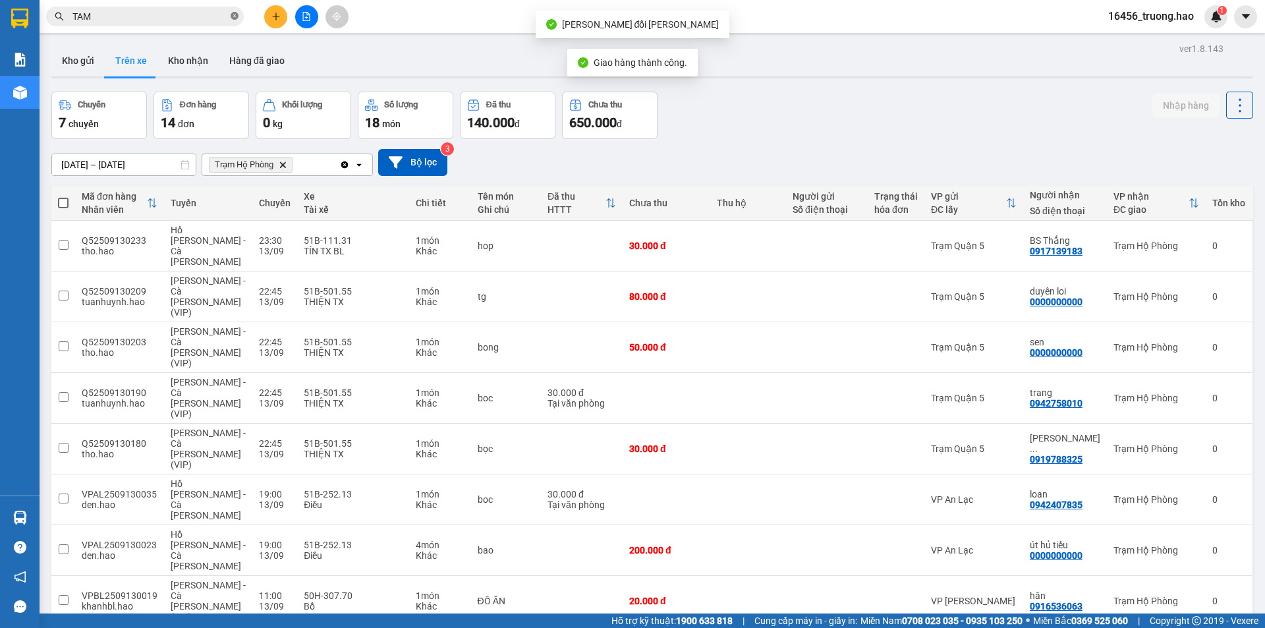
click at [234, 18] on icon "close-circle" at bounding box center [235, 16] width 8 height 8
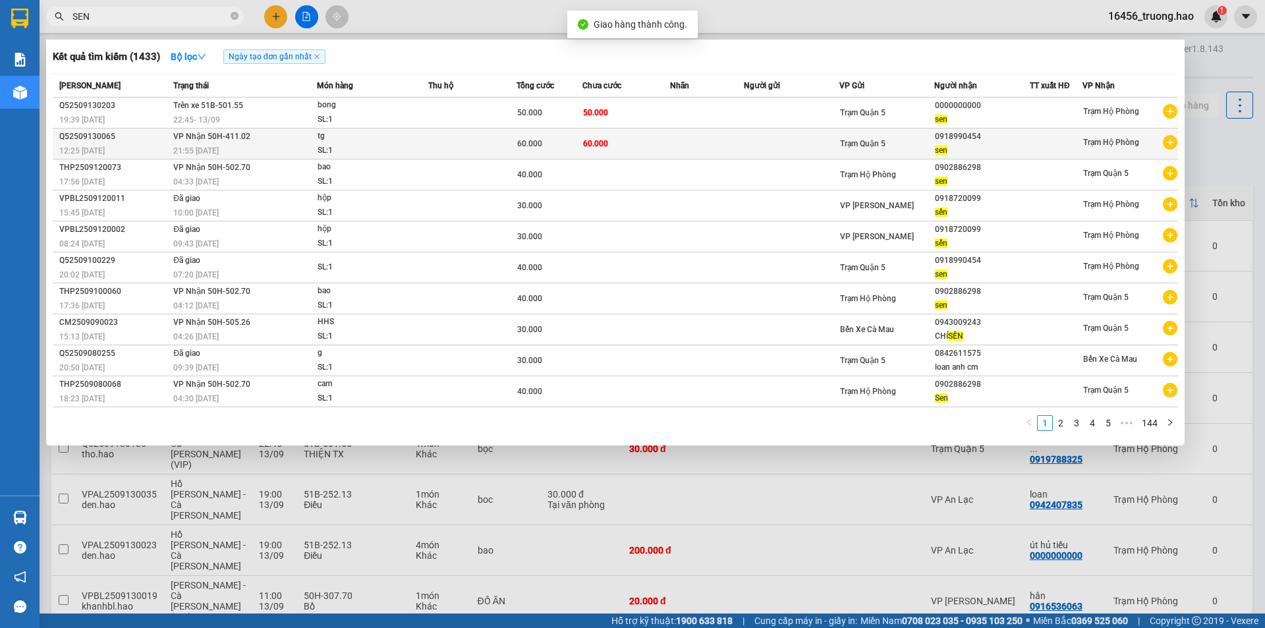
type input "SEN"
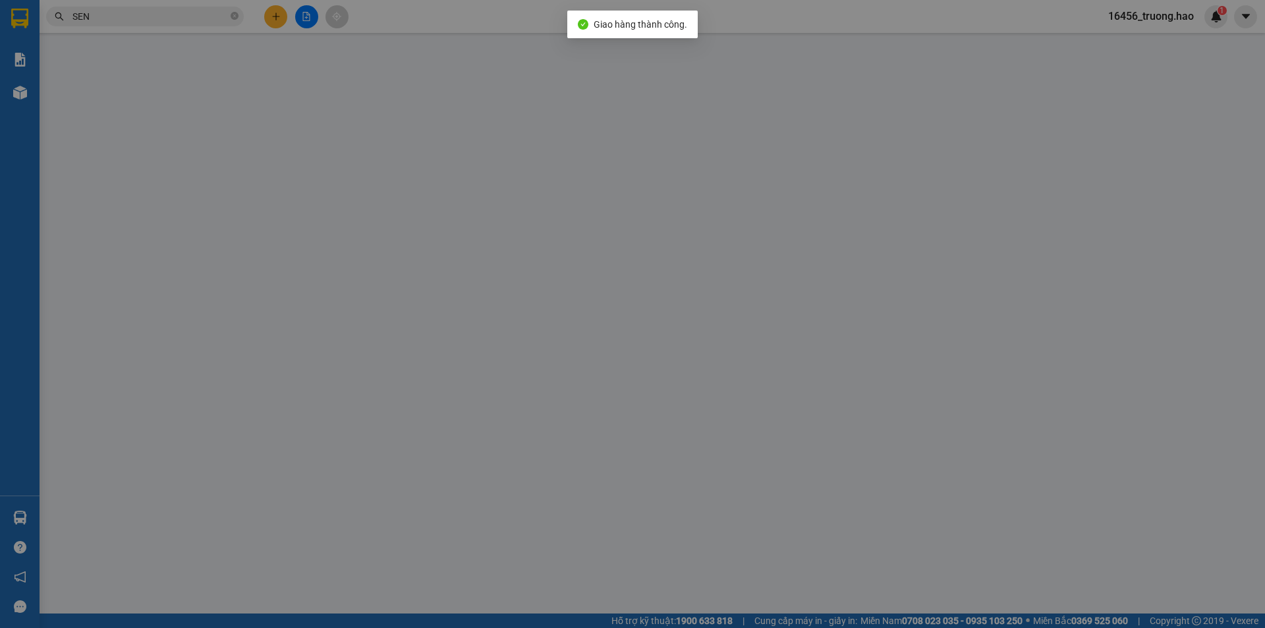
type input "0918990454"
type input "sen"
type input "60.000"
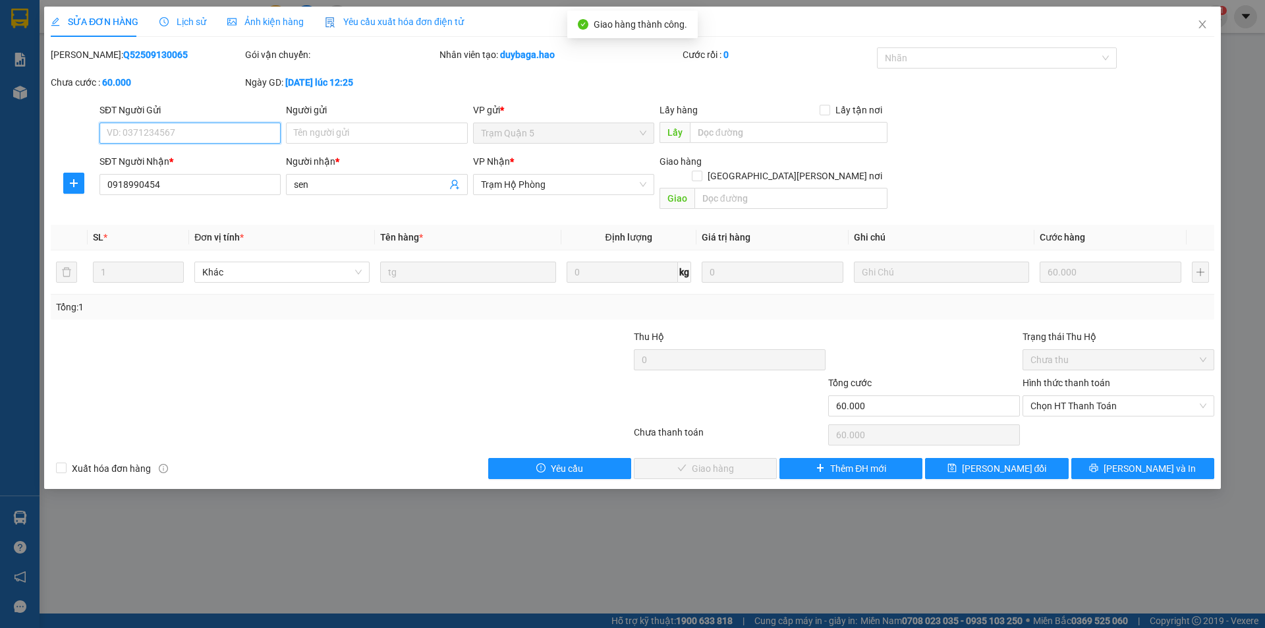
drag, startPoint x: 1060, startPoint y: 393, endPoint x: 1062, endPoint y: 409, distance: 16.6
click at [1060, 399] on span "Chọn HT Thanh Toán" at bounding box center [1119, 406] width 176 height 20
click at [1066, 415] on div "Tại văn phòng" at bounding box center [1119, 418] width 176 height 14
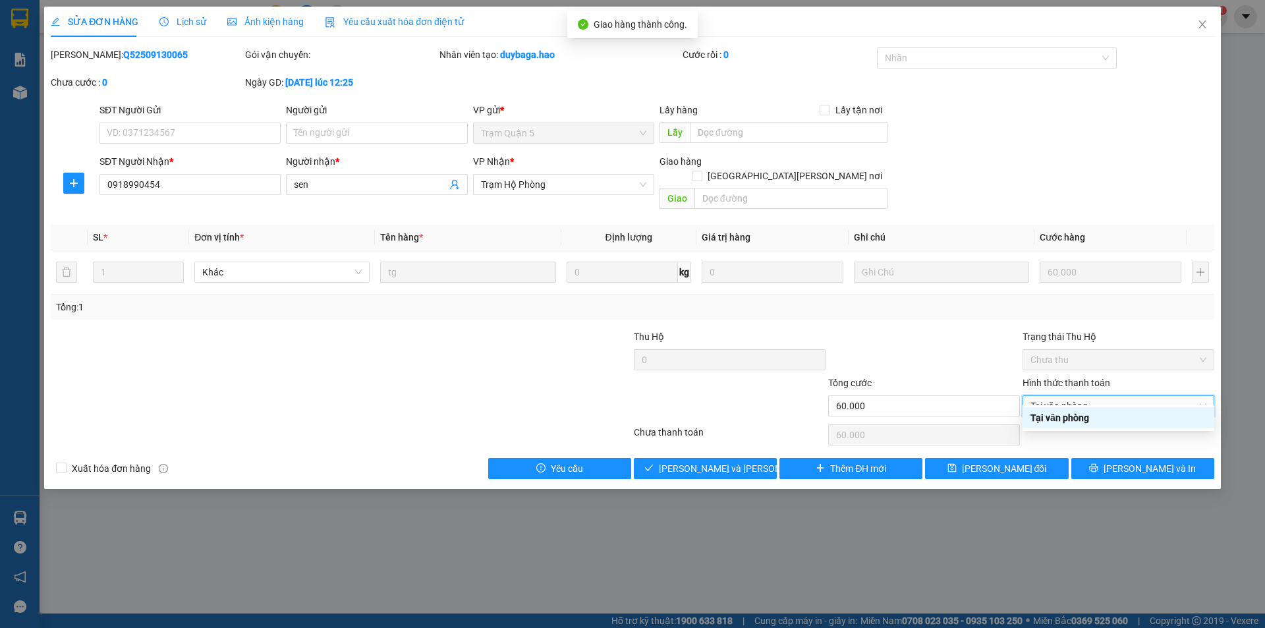
type input "0"
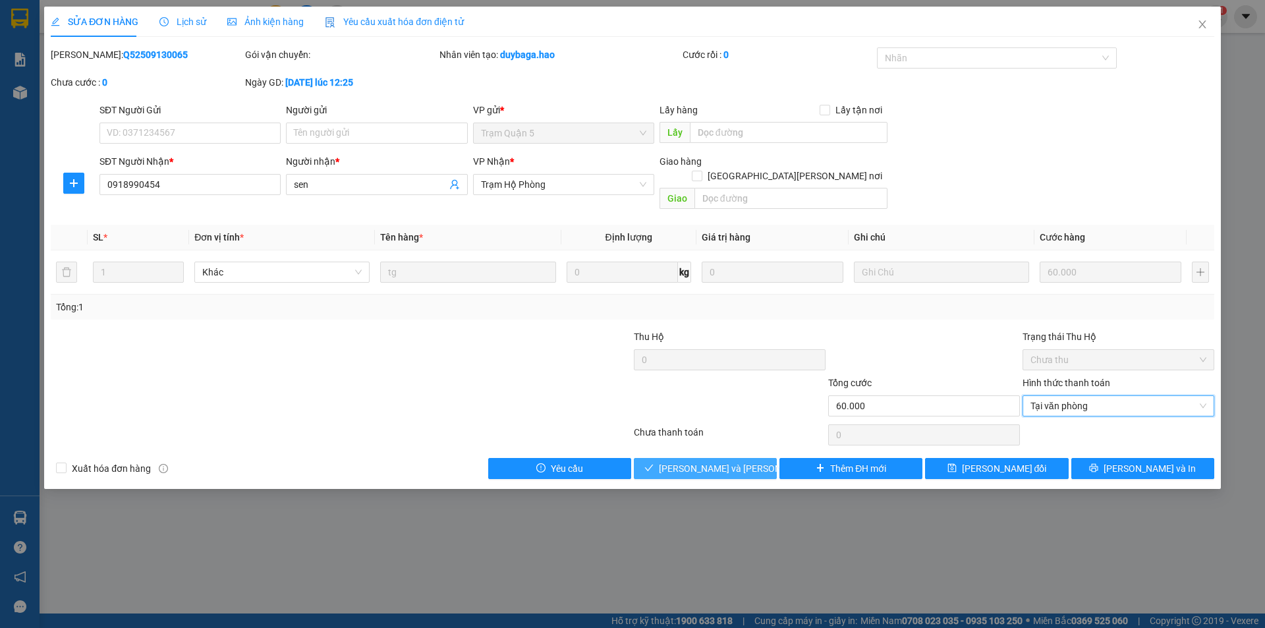
click at [750, 458] on button "[PERSON_NAME] và [PERSON_NAME] hàng" at bounding box center [705, 468] width 143 height 21
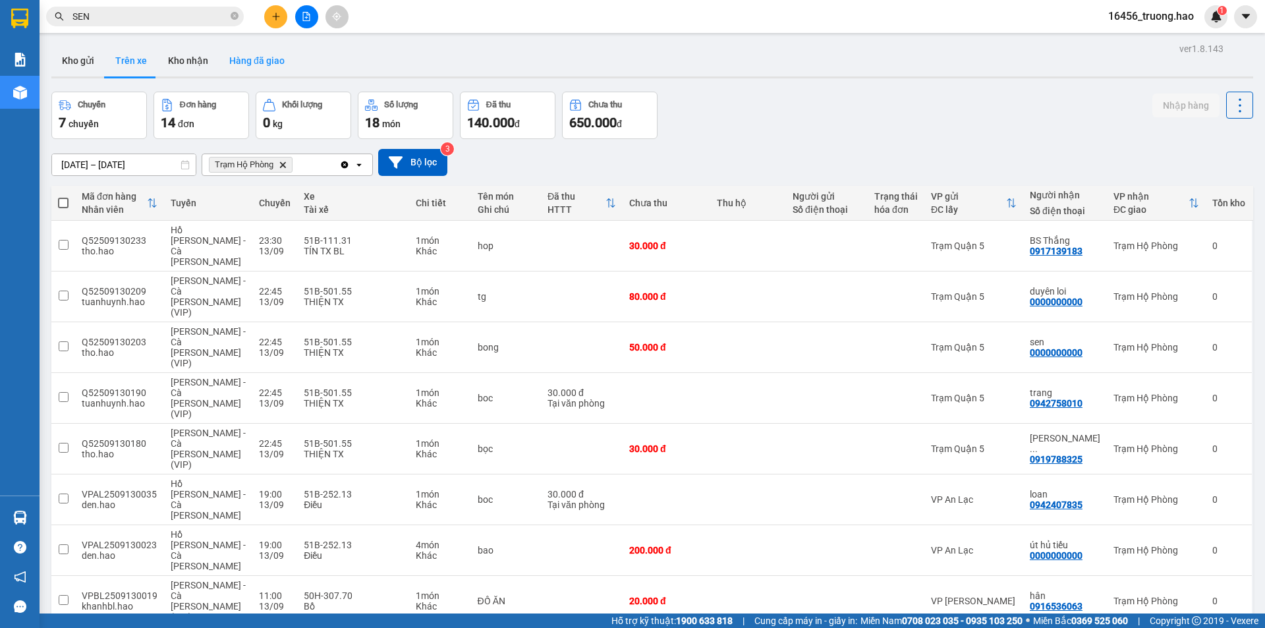
click at [264, 59] on button "Hàng đã giao" at bounding box center [257, 61] width 76 height 32
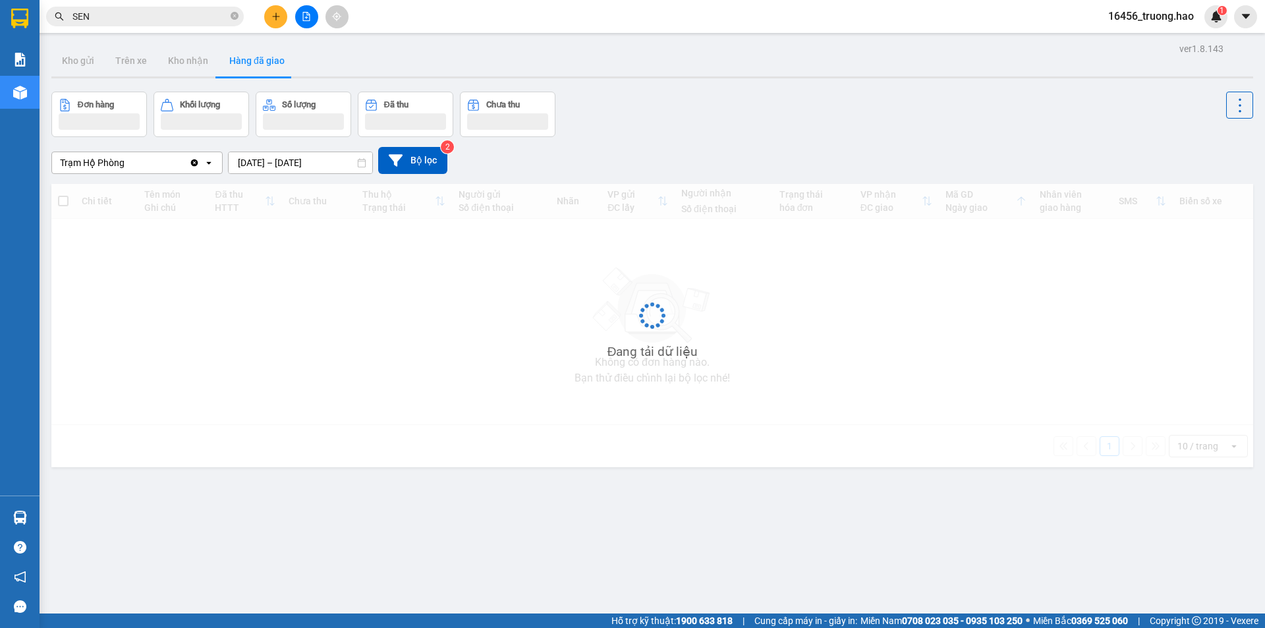
click at [287, 160] on input "[DATE] – [DATE]" at bounding box center [301, 162] width 144 height 21
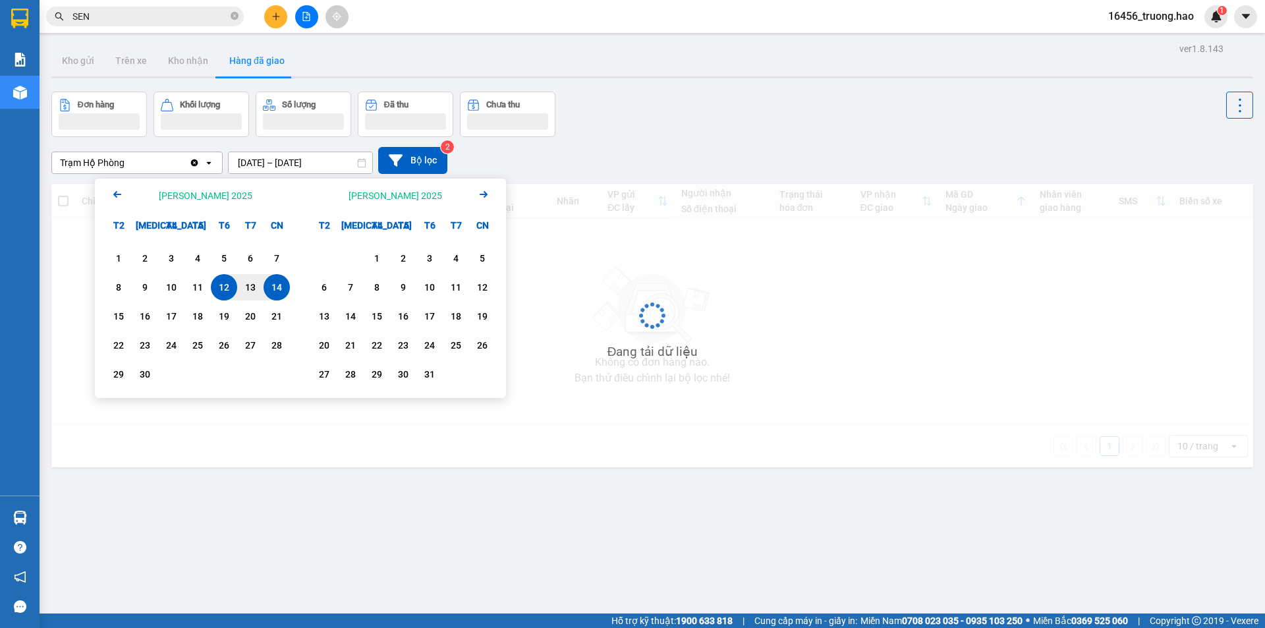
click at [285, 290] on div "14" at bounding box center [277, 287] width 18 height 16
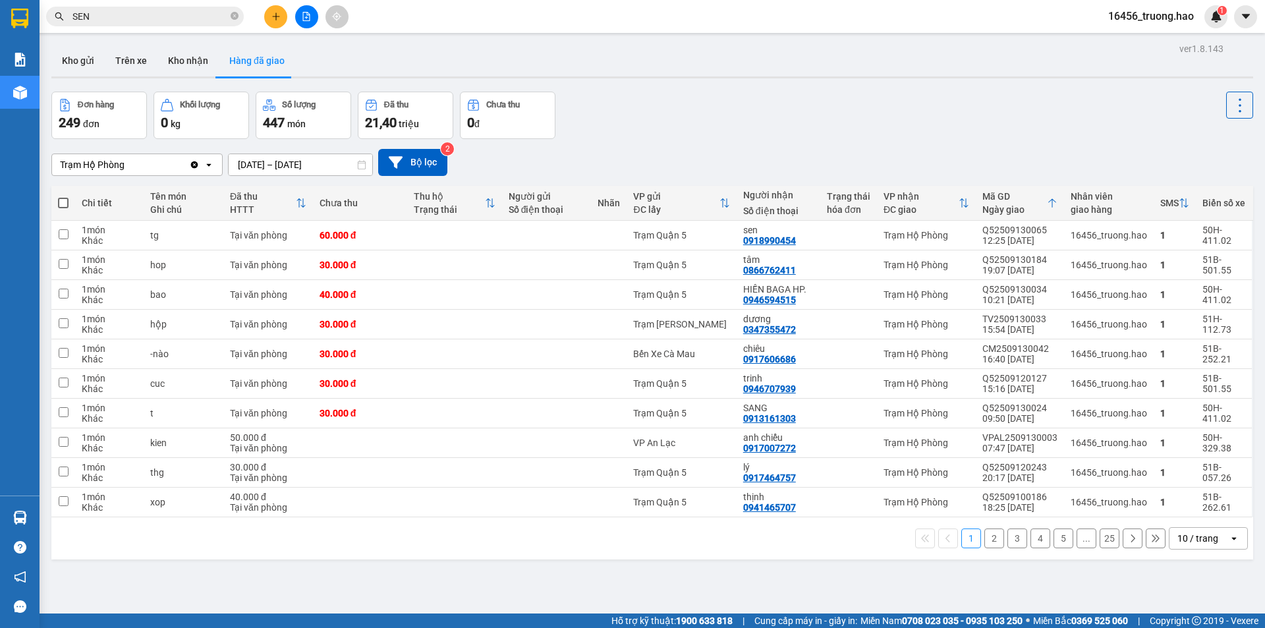
click at [302, 161] on input "[DATE] – [DATE]" at bounding box center [301, 164] width 144 height 21
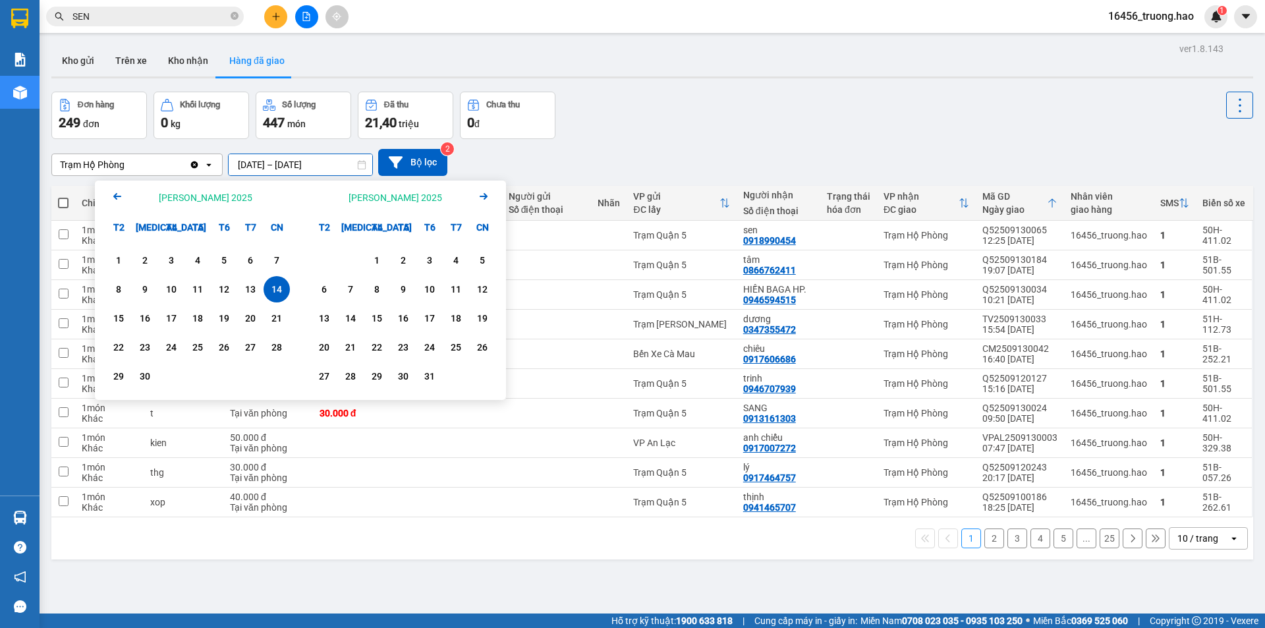
click at [277, 289] on div "14" at bounding box center [277, 289] width 18 height 16
type input "[DATE] – [DATE]"
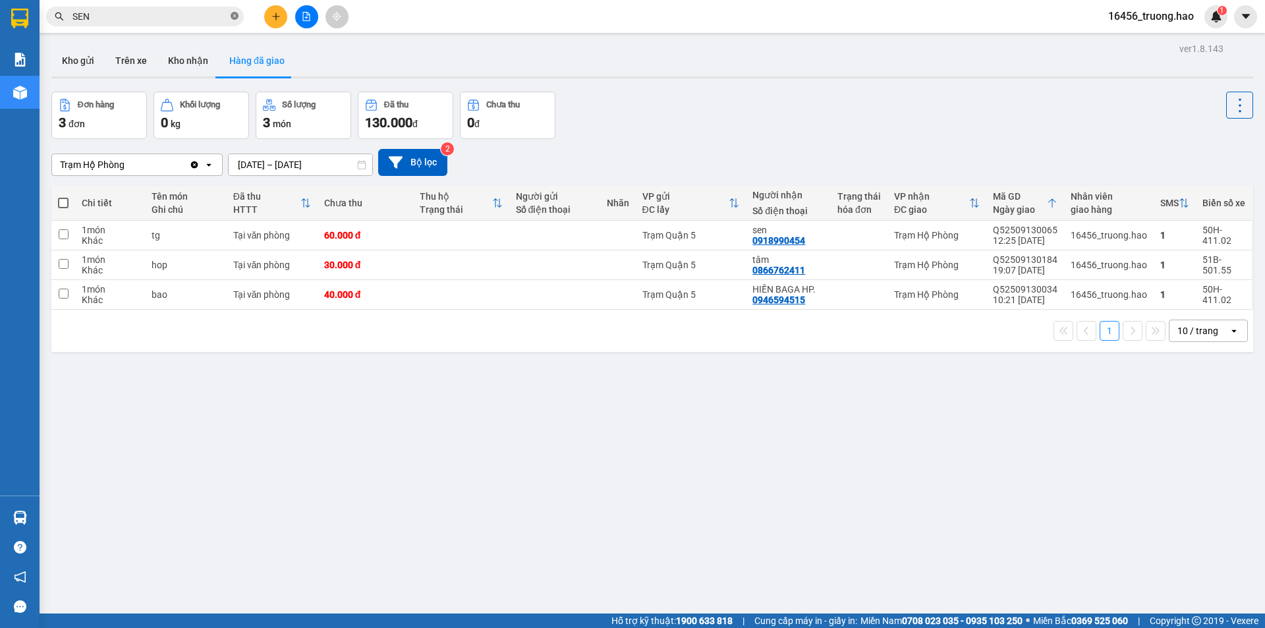
click at [235, 11] on span at bounding box center [235, 17] width 8 height 13
click at [141, 53] on button "Trên xe" at bounding box center [131, 61] width 53 height 32
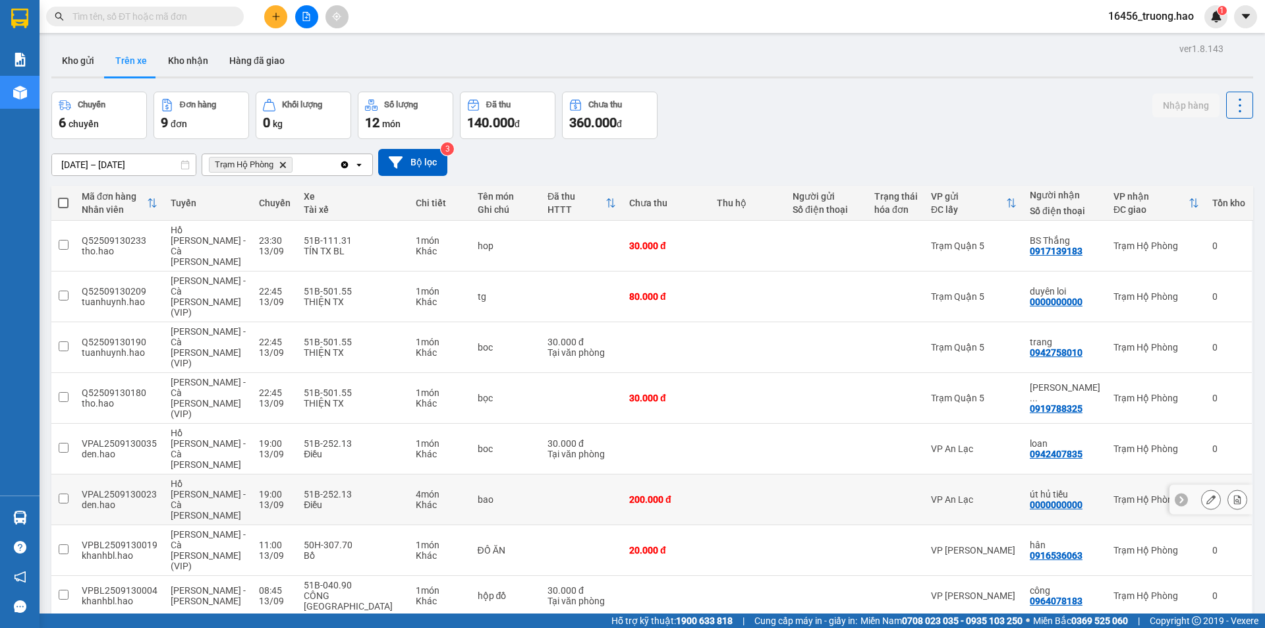
click at [1054, 489] on div "út hủ tiếu" at bounding box center [1065, 494] width 71 height 11
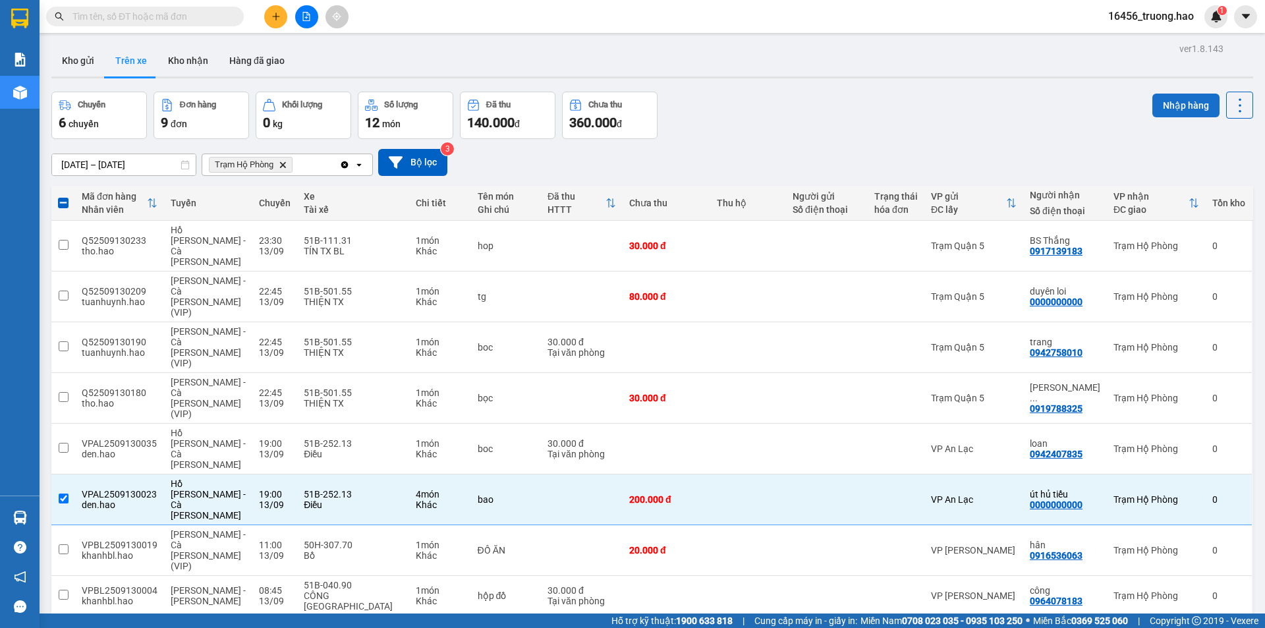
click at [1166, 100] on button "Nhập hàng" at bounding box center [1186, 106] width 67 height 24
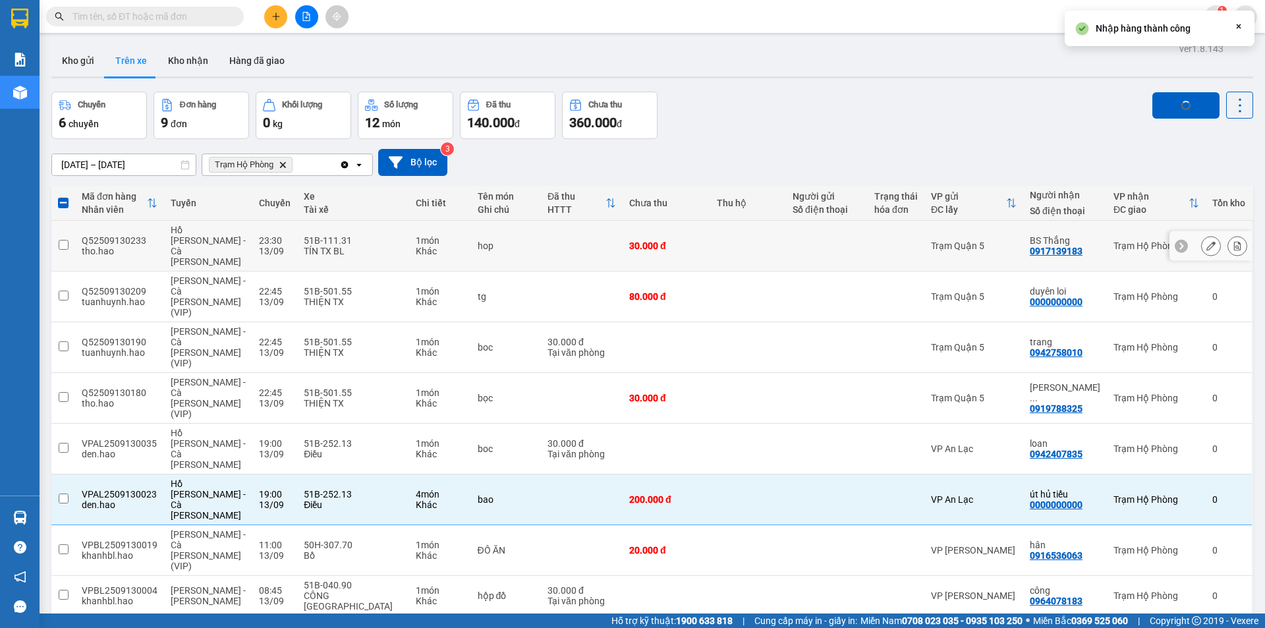
checkbox input "false"
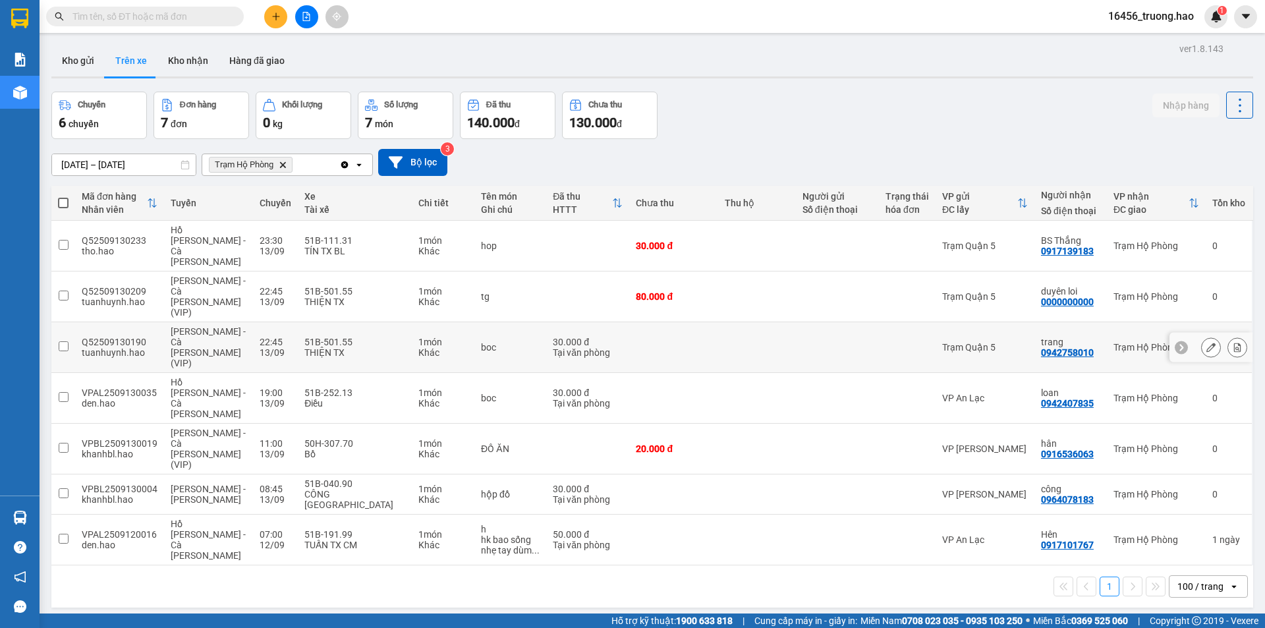
click at [1005, 342] on div "Trạm Quận 5" at bounding box center [985, 347] width 86 height 11
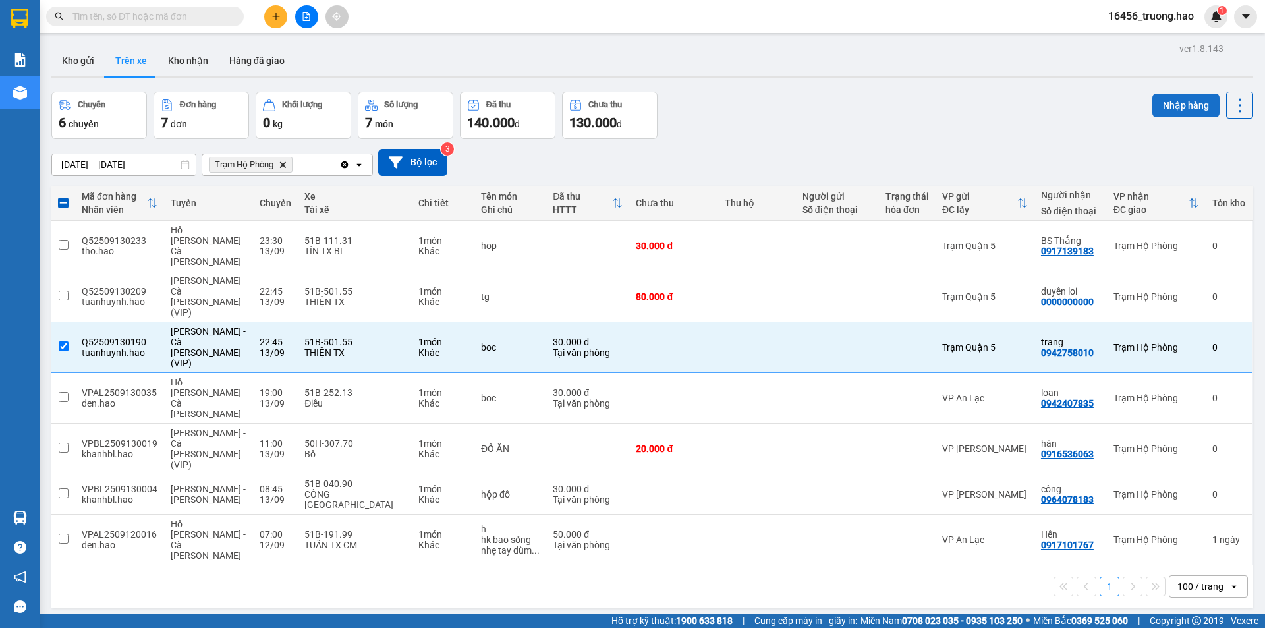
click at [1157, 105] on button "Nhập hàng" at bounding box center [1186, 106] width 67 height 24
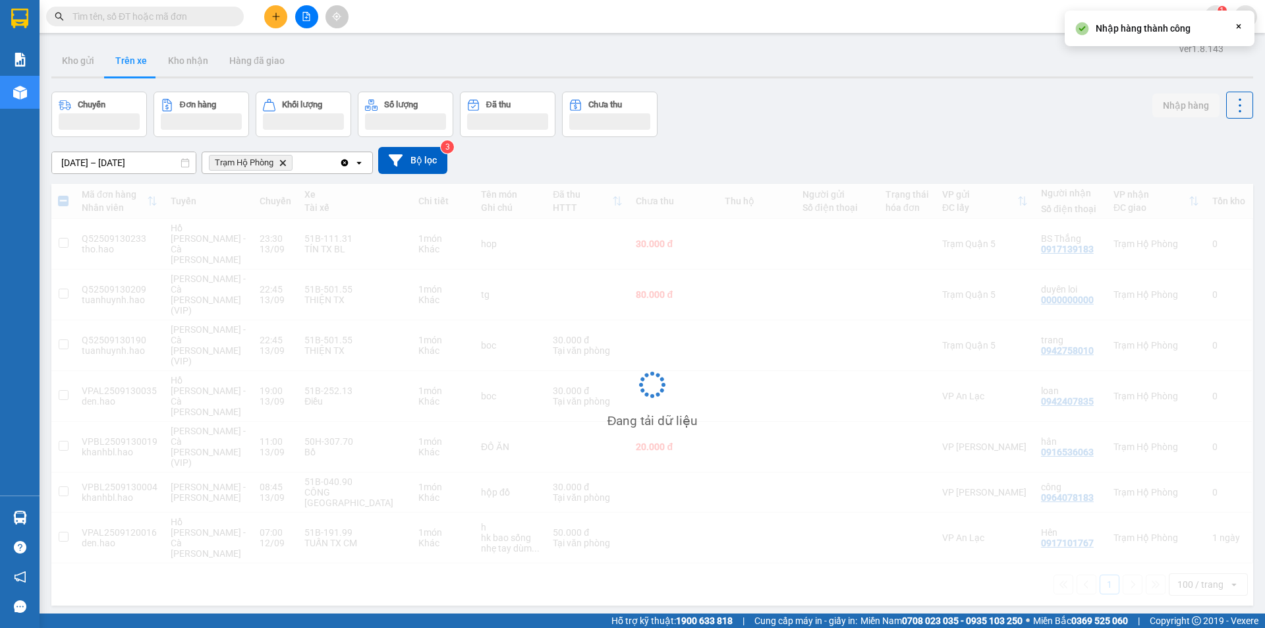
checkbox input "false"
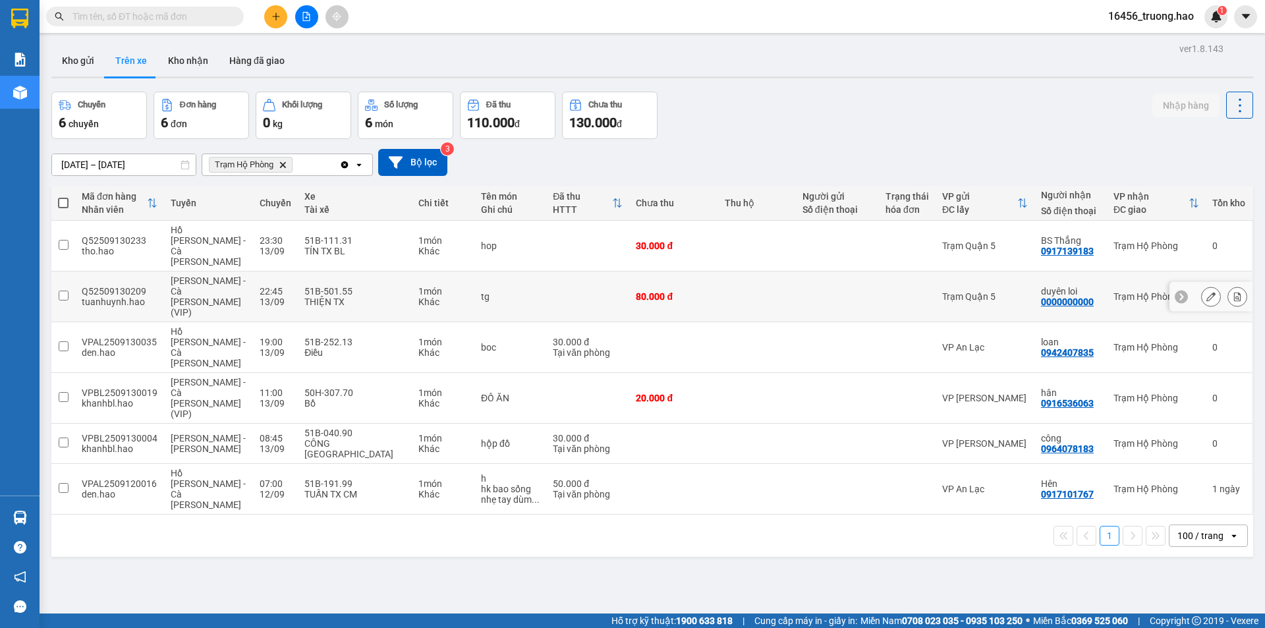
click at [886, 291] on div at bounding box center [907, 296] width 43 height 11
checkbox input "true"
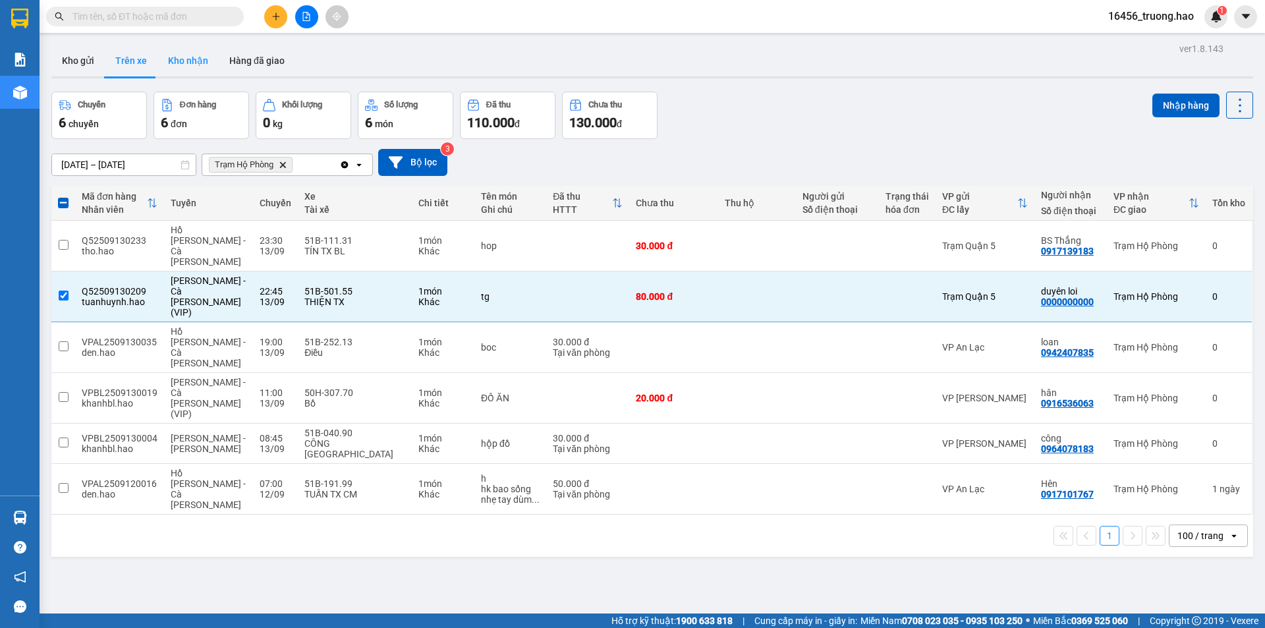
click at [185, 69] on button "Kho nhận" at bounding box center [188, 61] width 61 height 32
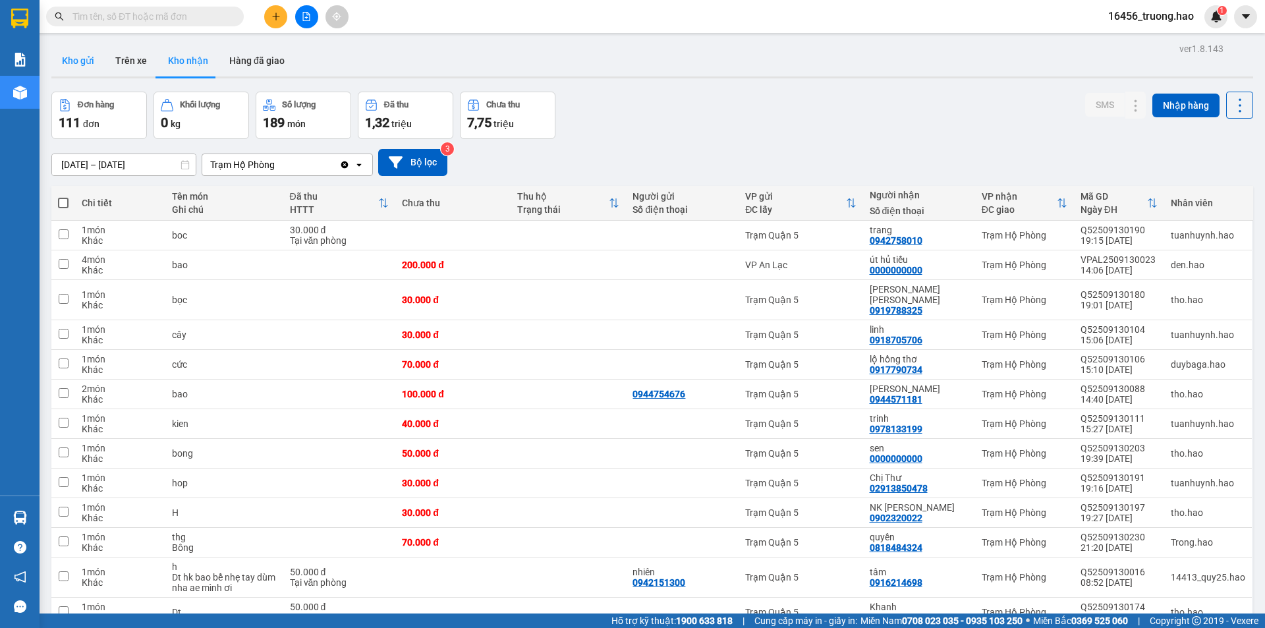
click at [78, 70] on button "Kho gửi" at bounding box center [77, 61] width 53 height 32
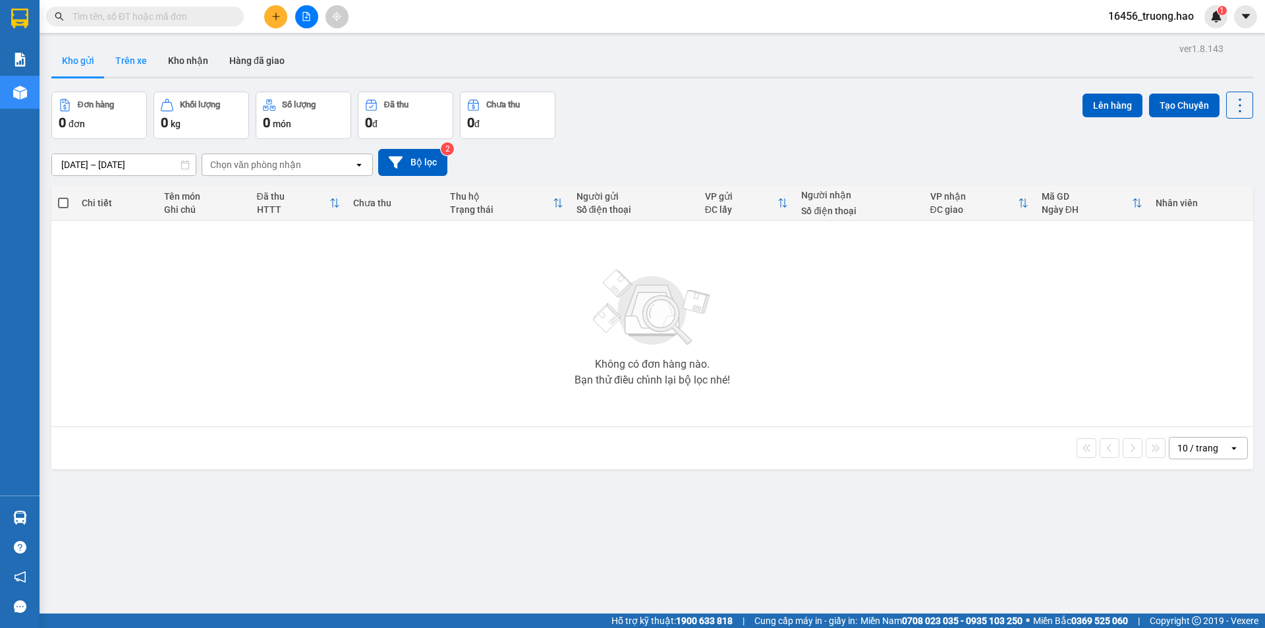
click at [131, 50] on button "Trên xe" at bounding box center [131, 61] width 53 height 32
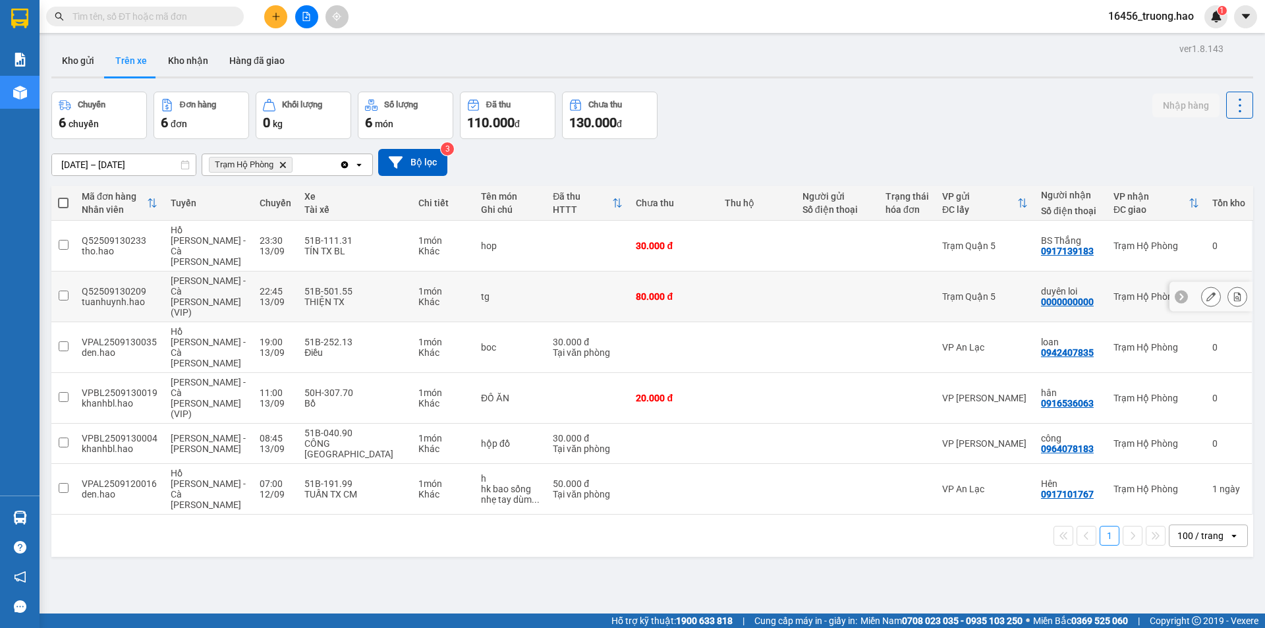
click at [965, 272] on td "Trạm Quận 5" at bounding box center [985, 297] width 99 height 51
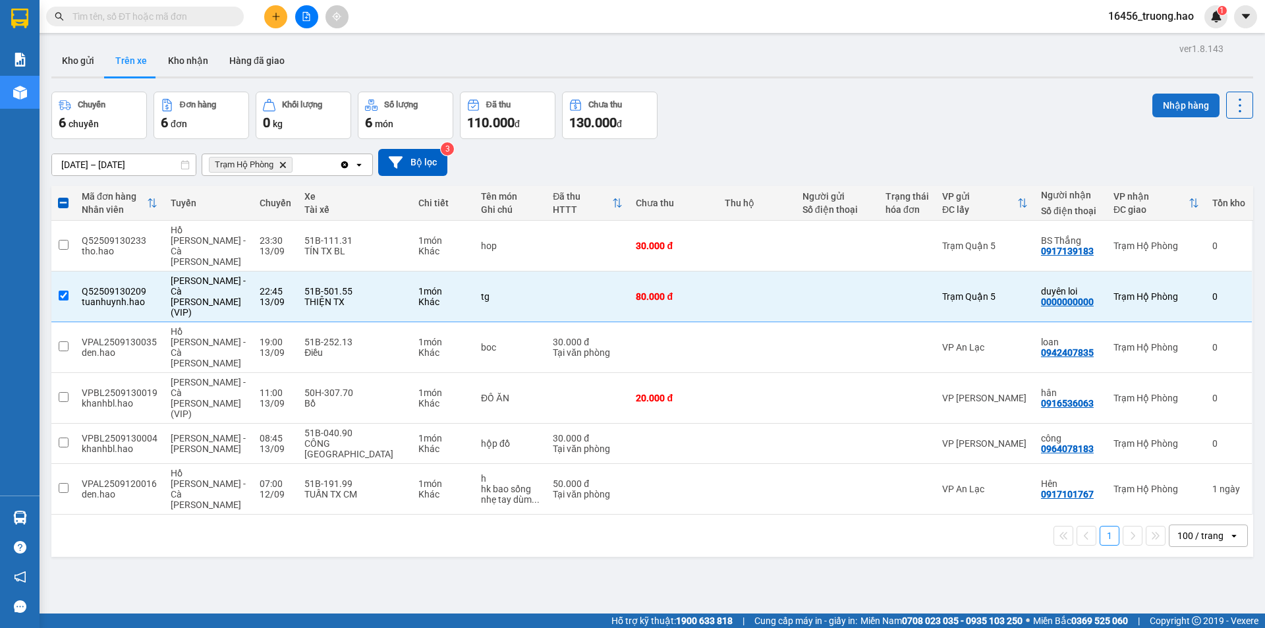
click at [1181, 105] on button "Nhập hàng" at bounding box center [1186, 106] width 67 height 24
checkbox input "false"
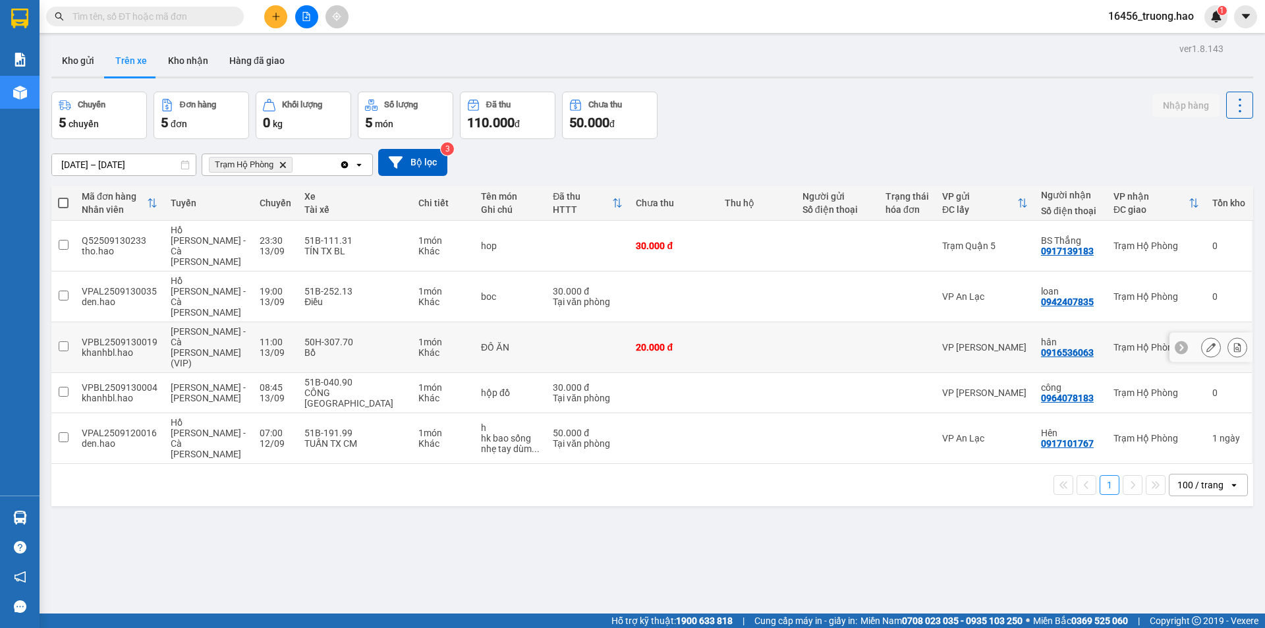
click at [796, 322] on td at bounding box center [837, 347] width 83 height 51
checkbox input "true"
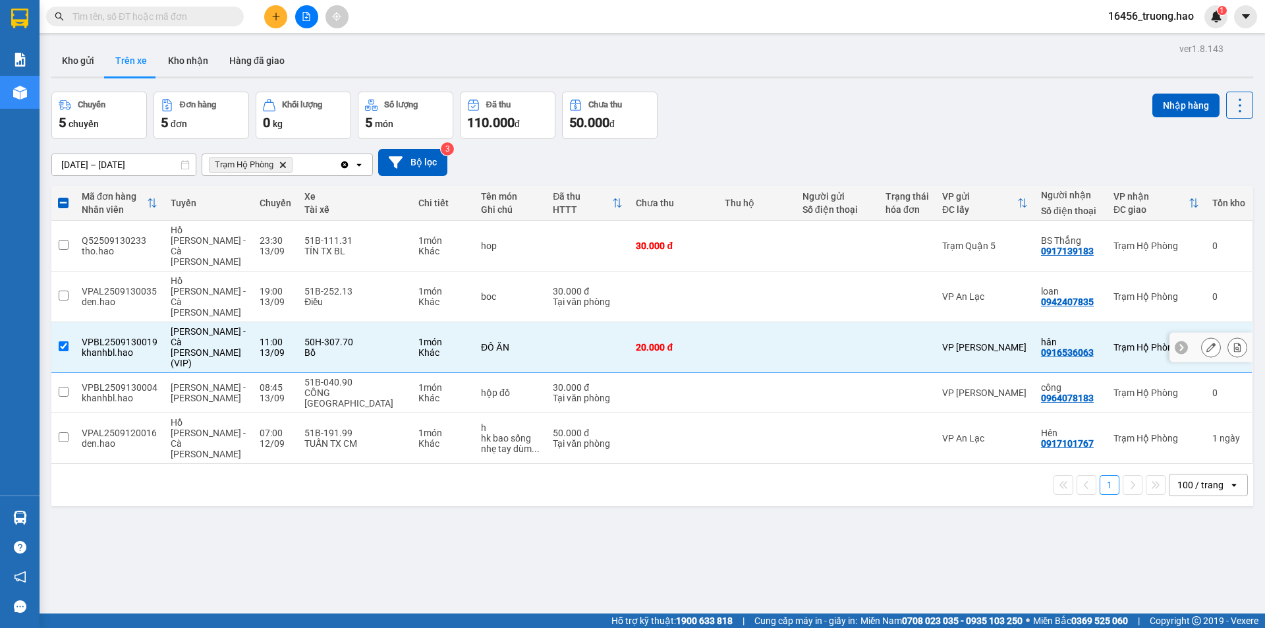
click at [1207, 343] on icon at bounding box center [1211, 347] width 9 height 9
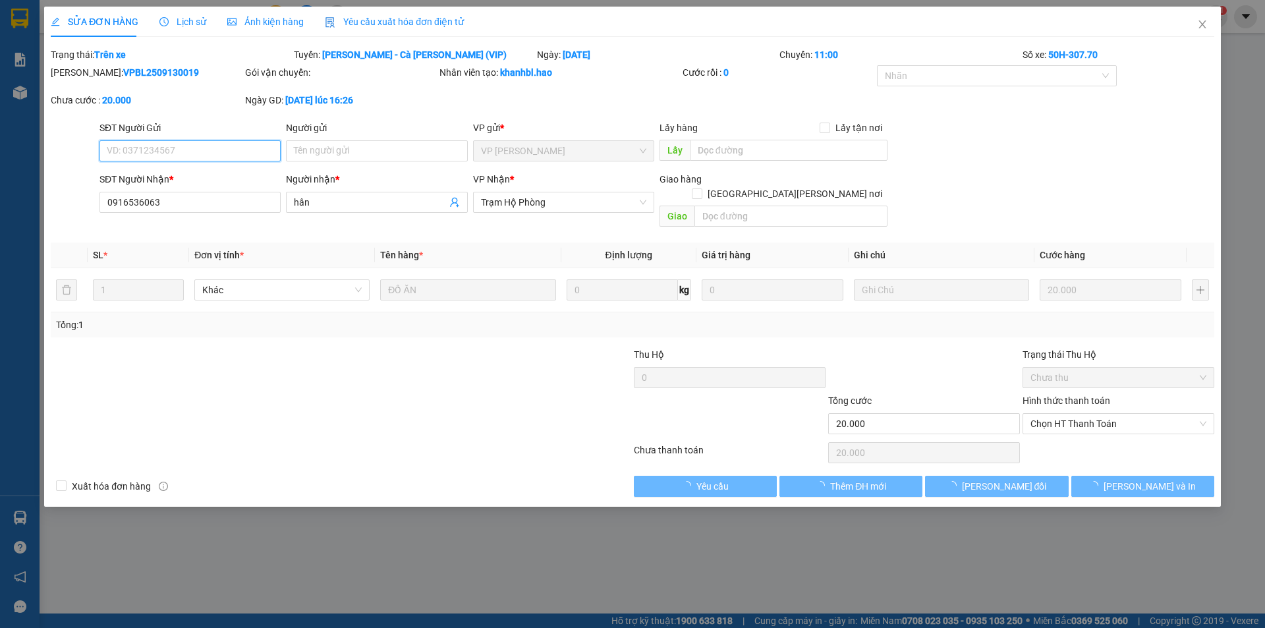
click at [194, 25] on span "Lịch sử" at bounding box center [182, 21] width 47 height 11
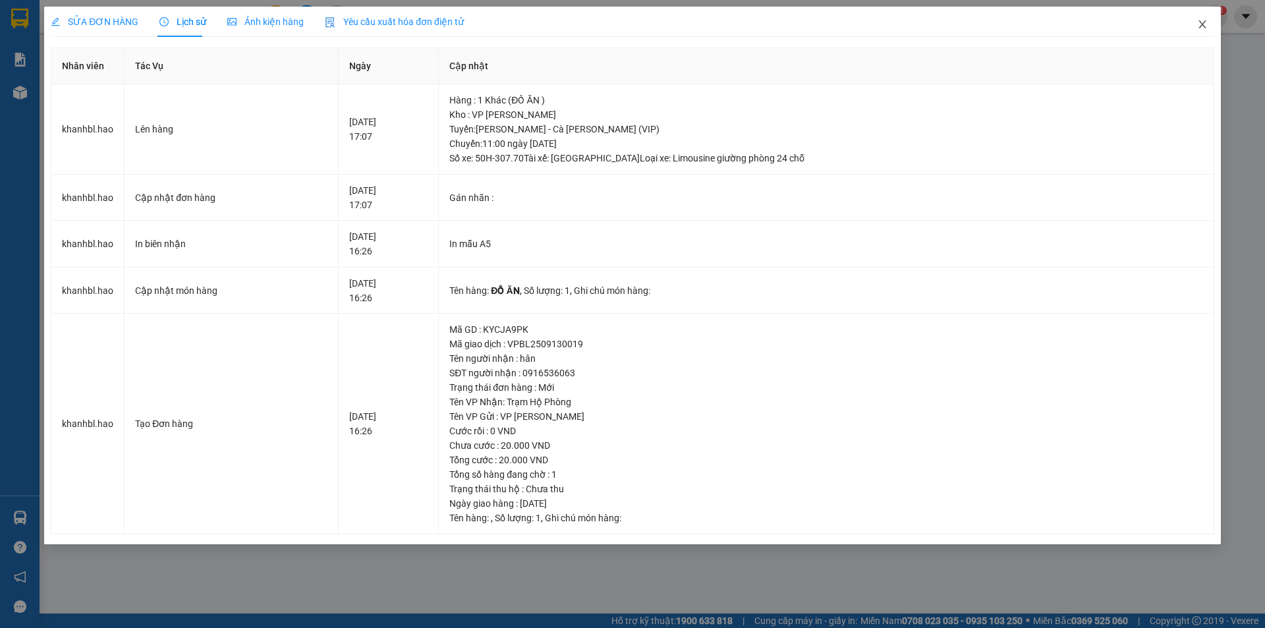
click at [1205, 30] on icon "close" at bounding box center [1202, 24] width 11 height 11
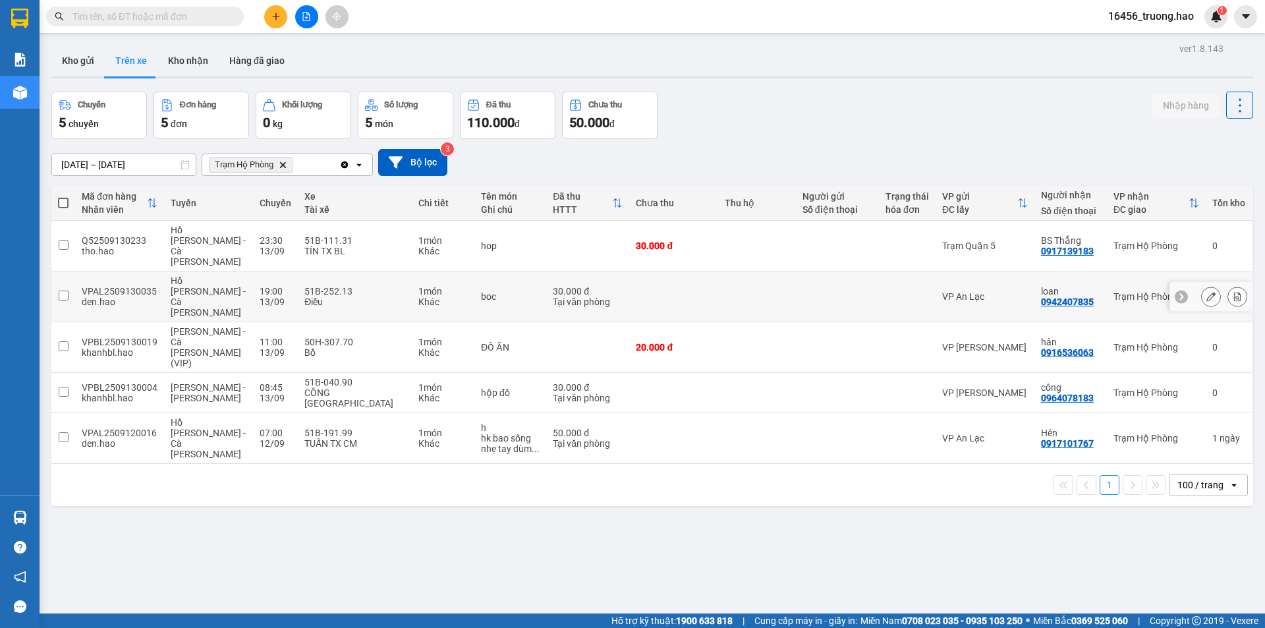
click at [475, 272] on td "boc" at bounding box center [511, 297] width 72 height 51
checkbox input "true"
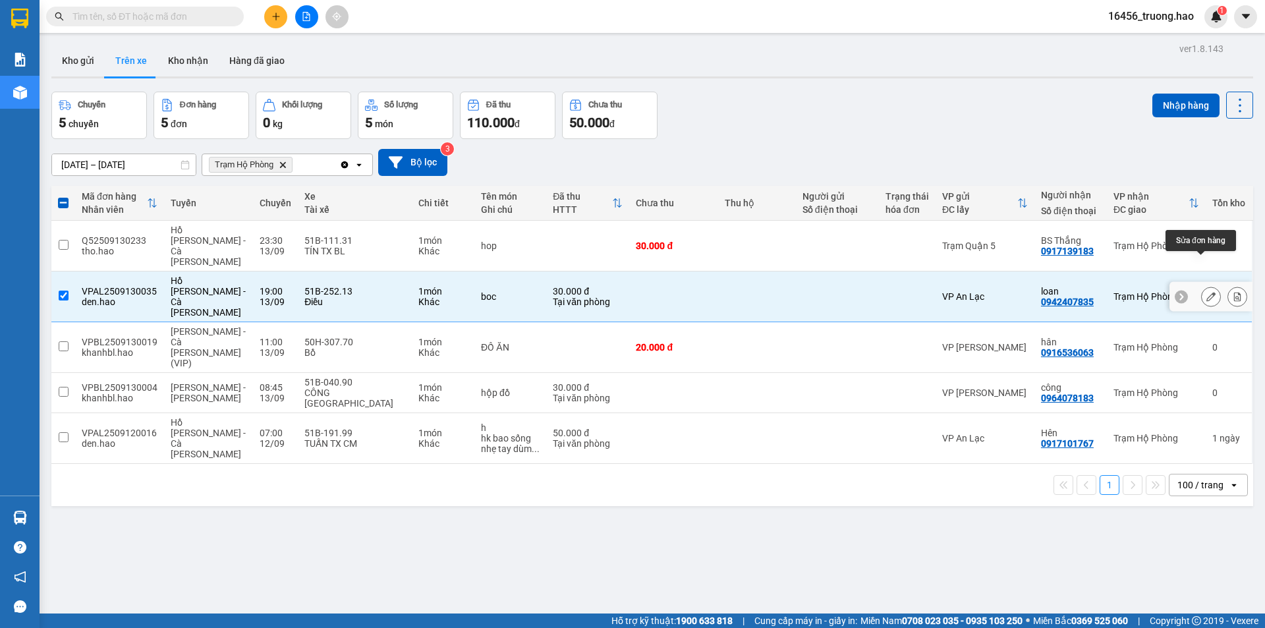
click at [1207, 292] on icon at bounding box center [1211, 296] width 9 height 9
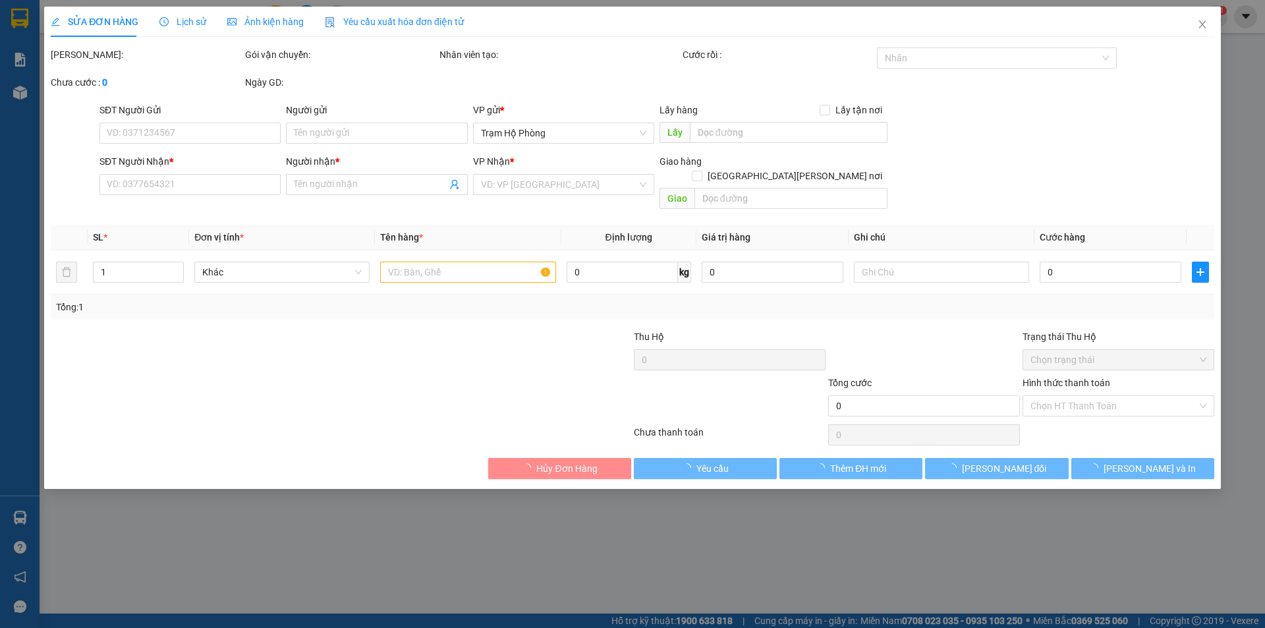
click at [256, 24] on span "Ảnh kiện hàng" at bounding box center [265, 21] width 76 height 11
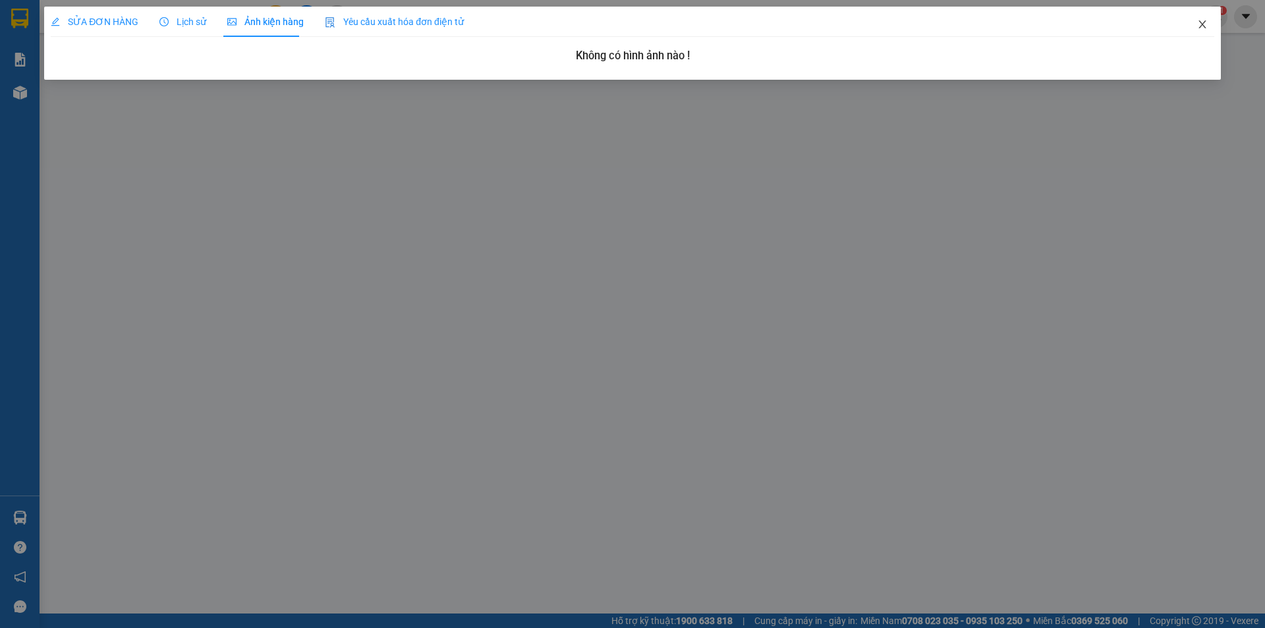
click at [1200, 25] on icon "close" at bounding box center [1202, 24] width 11 height 11
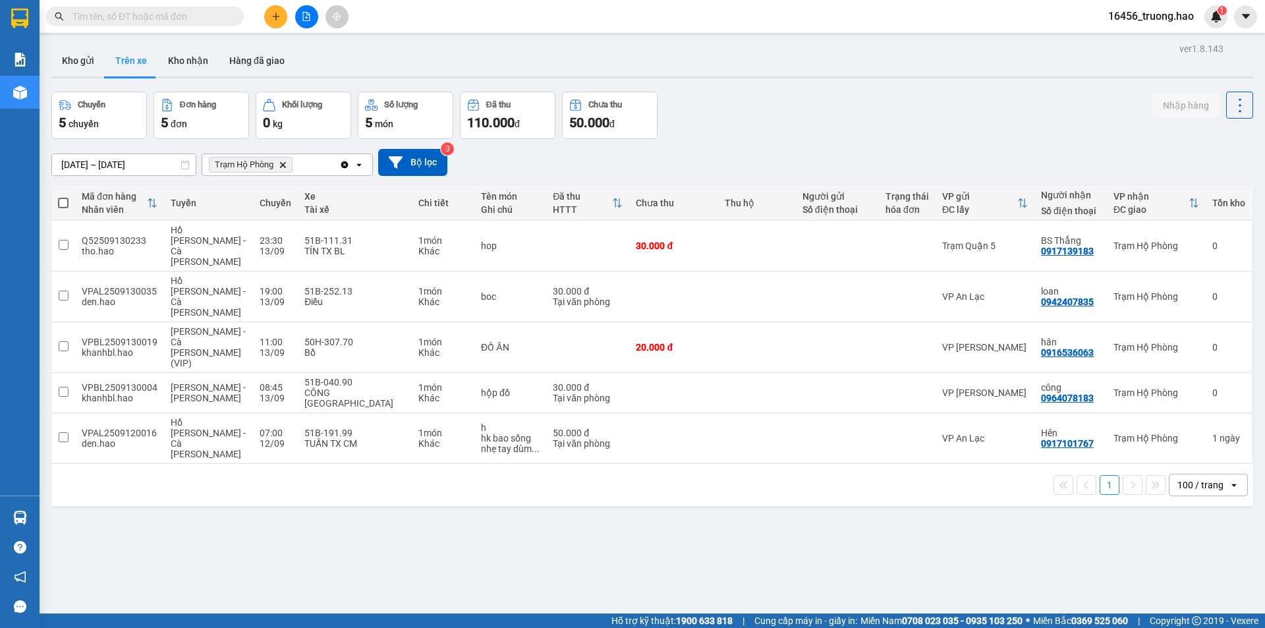
click at [183, 12] on input "text" at bounding box center [150, 16] width 156 height 14
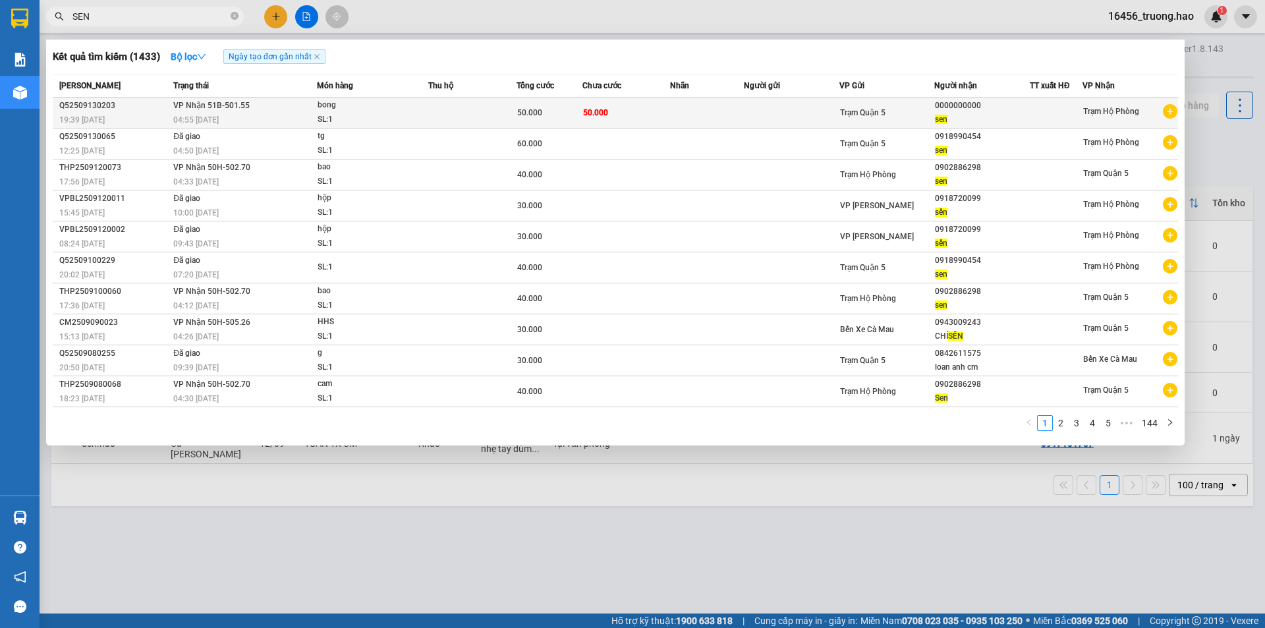
type input "SEN"
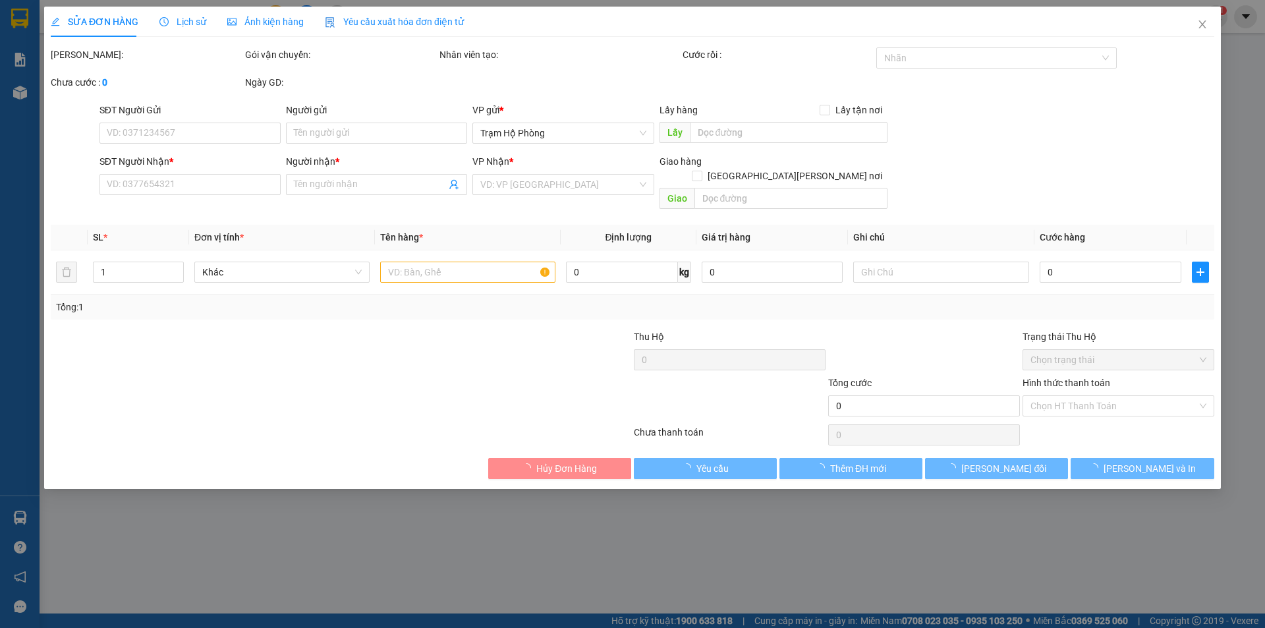
type input "0000000000"
type input "sen"
type input "50.000"
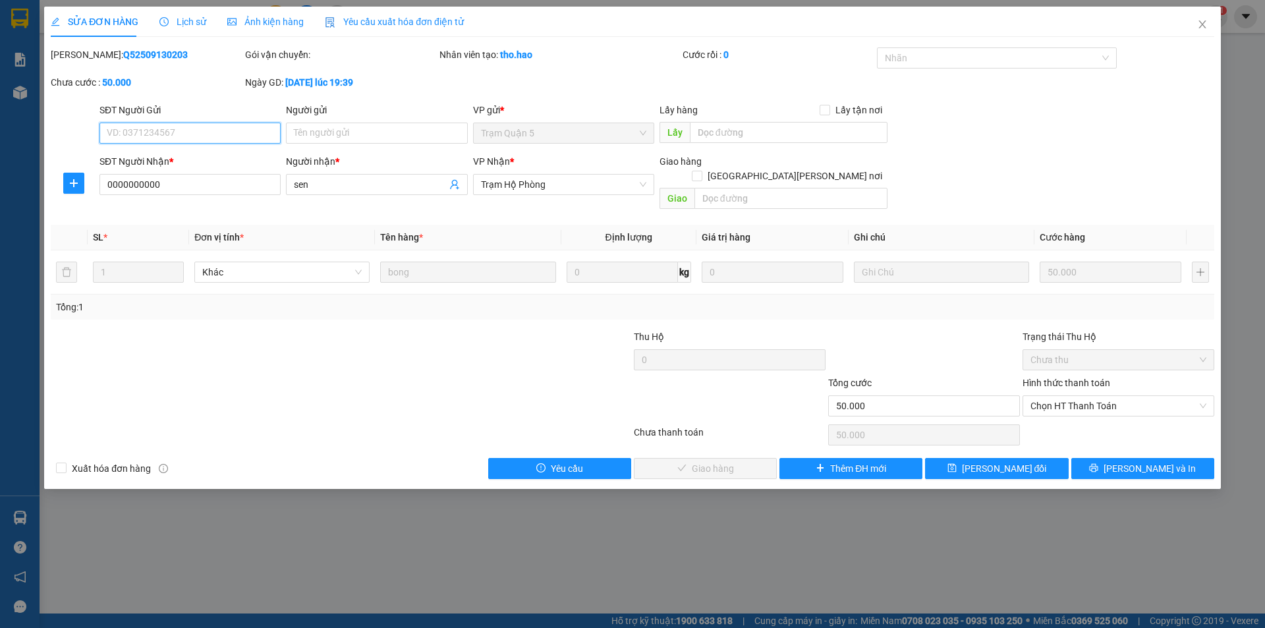
drag, startPoint x: 1072, startPoint y: 389, endPoint x: 1072, endPoint y: 411, distance: 22.4
click at [1072, 396] on span "Chọn HT Thanh Toán" at bounding box center [1119, 406] width 176 height 20
click at [1074, 425] on div "Tại văn phòng" at bounding box center [1119, 417] width 192 height 21
type input "0"
click at [743, 461] on span "[PERSON_NAME] và [PERSON_NAME] hàng" at bounding box center [748, 468] width 178 height 14
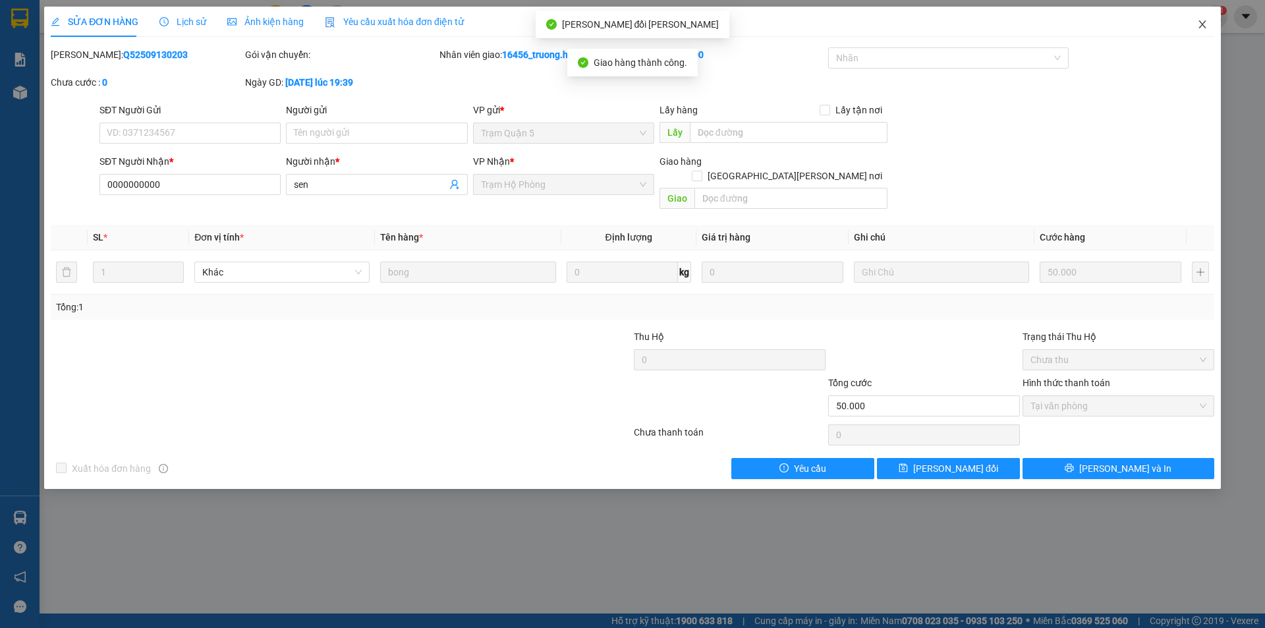
click at [1202, 24] on icon "close" at bounding box center [1202, 24] width 7 height 8
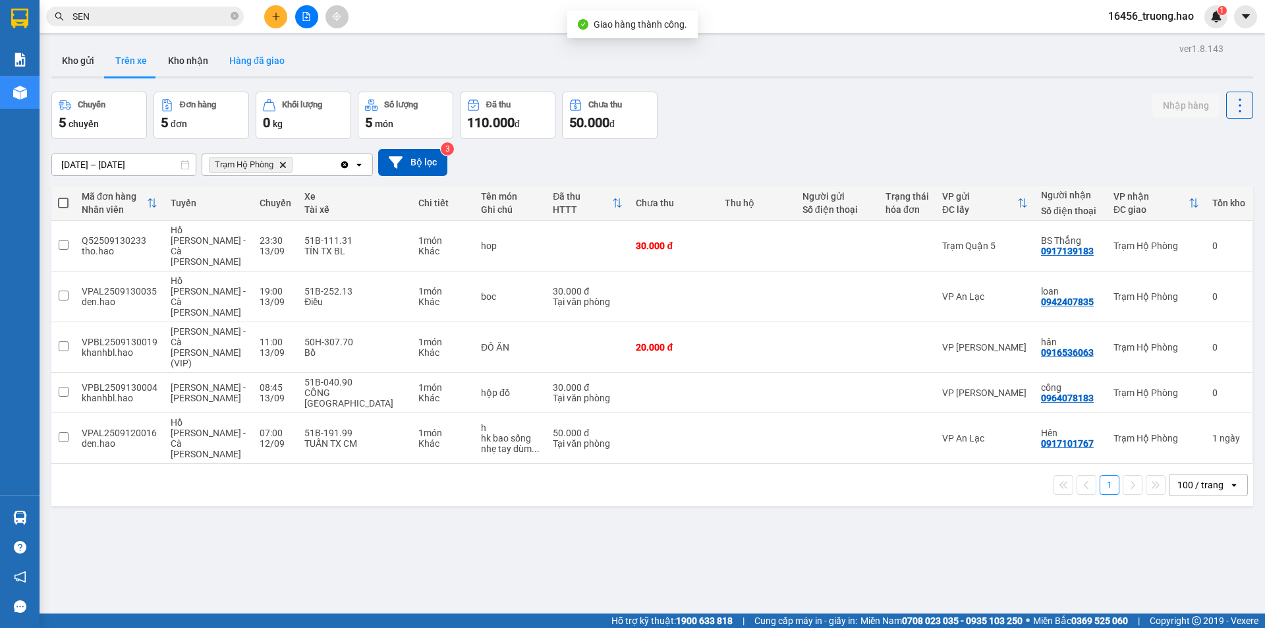
click at [252, 54] on button "Hàng đã giao" at bounding box center [257, 61] width 76 height 32
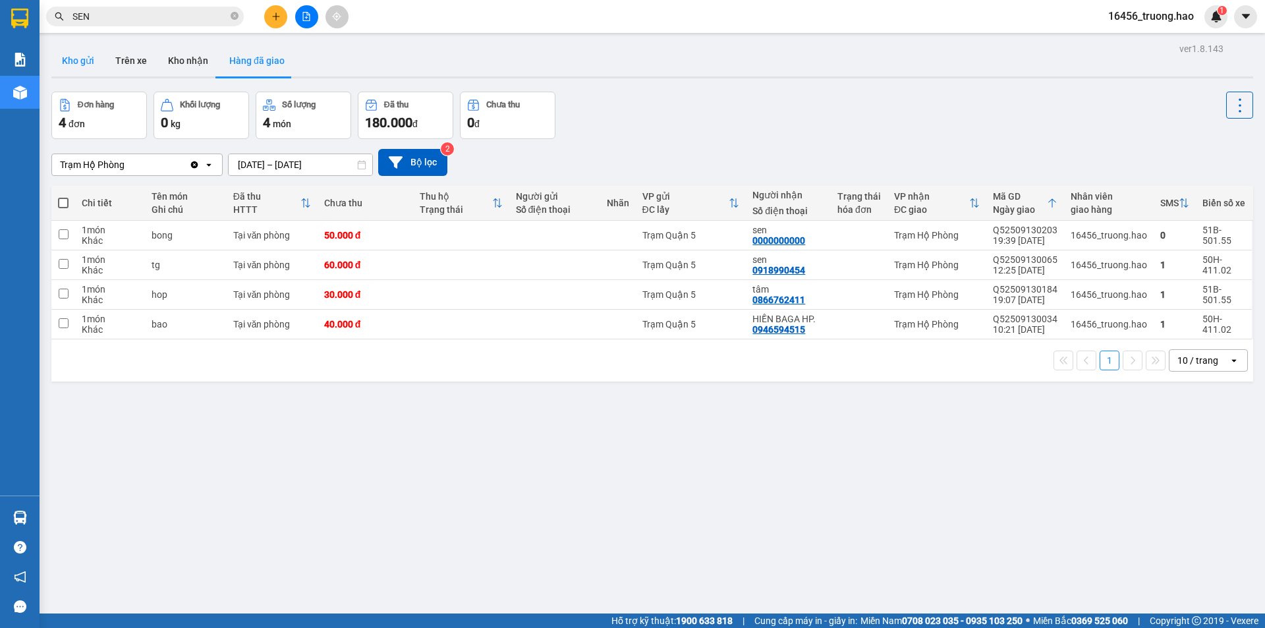
click at [71, 50] on button "Kho gửi" at bounding box center [77, 61] width 53 height 32
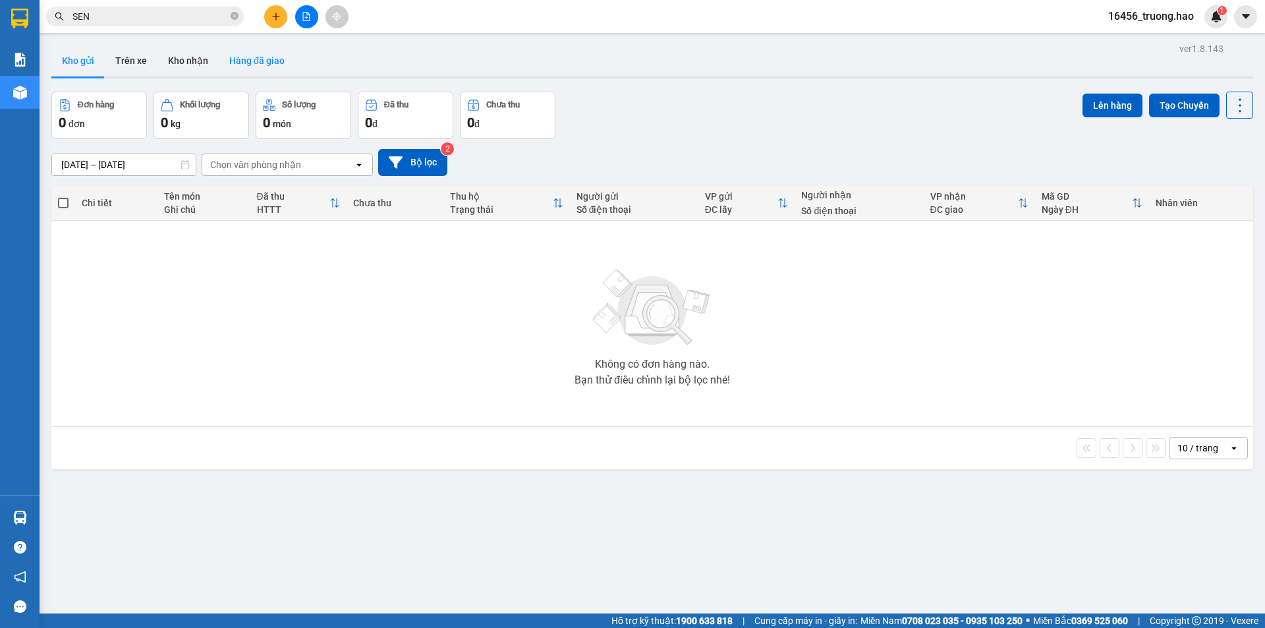
click at [258, 65] on button "Hàng đã giao" at bounding box center [257, 61] width 76 height 32
